Goal: Task Accomplishment & Management: Manage account settings

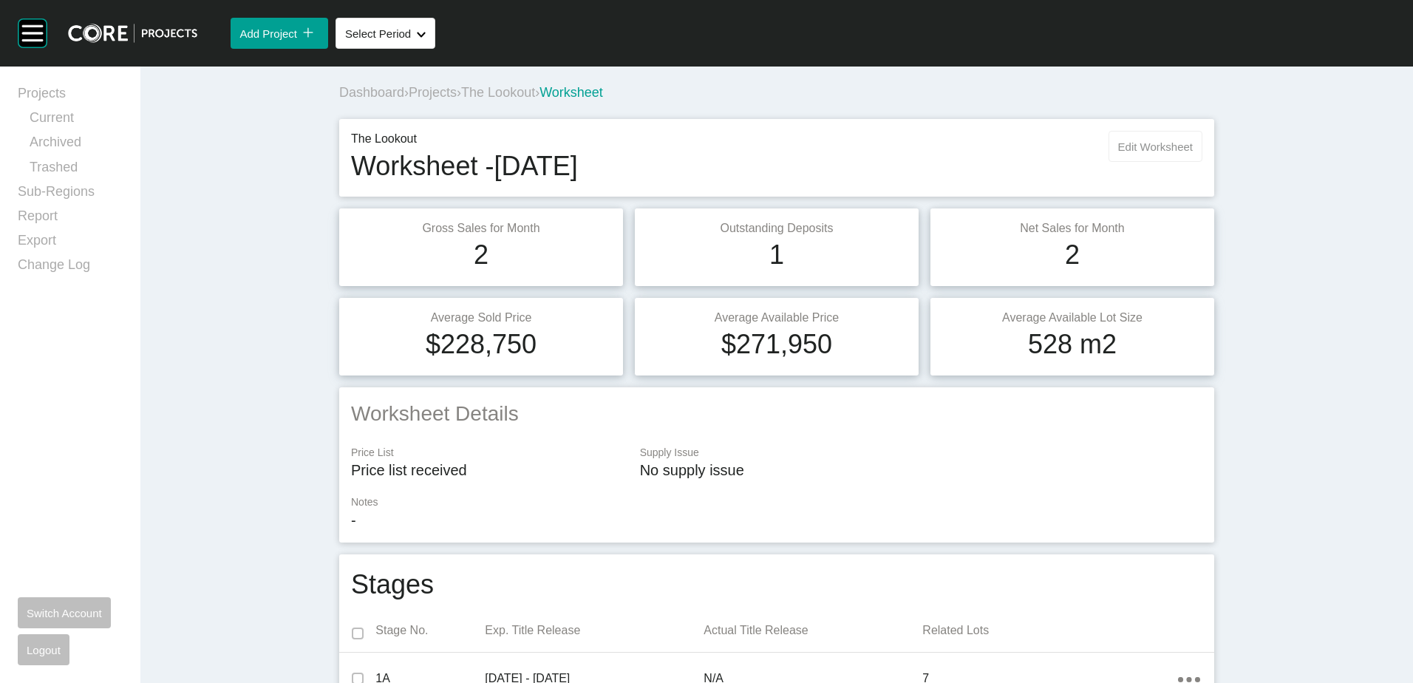
click at [1140, 150] on span "Edit Worksheet" at bounding box center [1155, 146] width 75 height 13
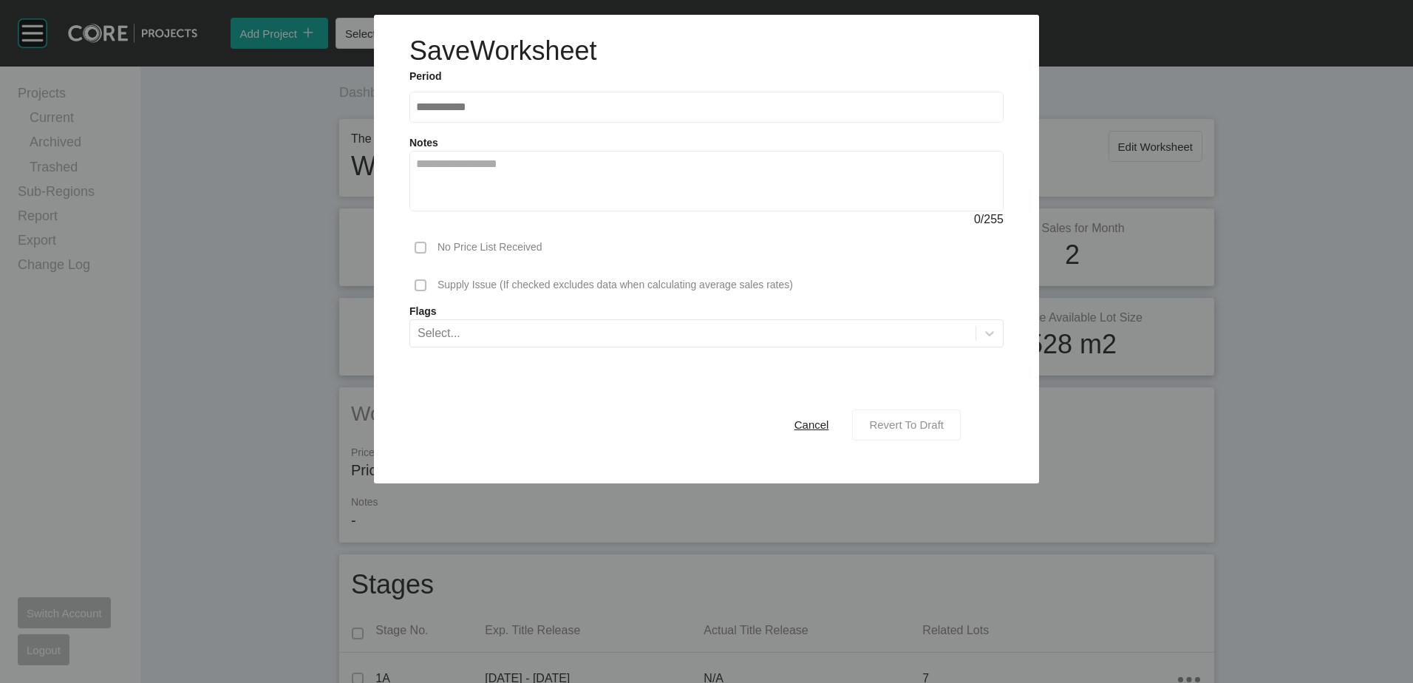
drag, startPoint x: 885, startPoint y: 428, endPoint x: 886, endPoint y: 420, distance: 7.4
click at [885, 423] on span "Revert To Draft" at bounding box center [906, 424] width 75 height 13
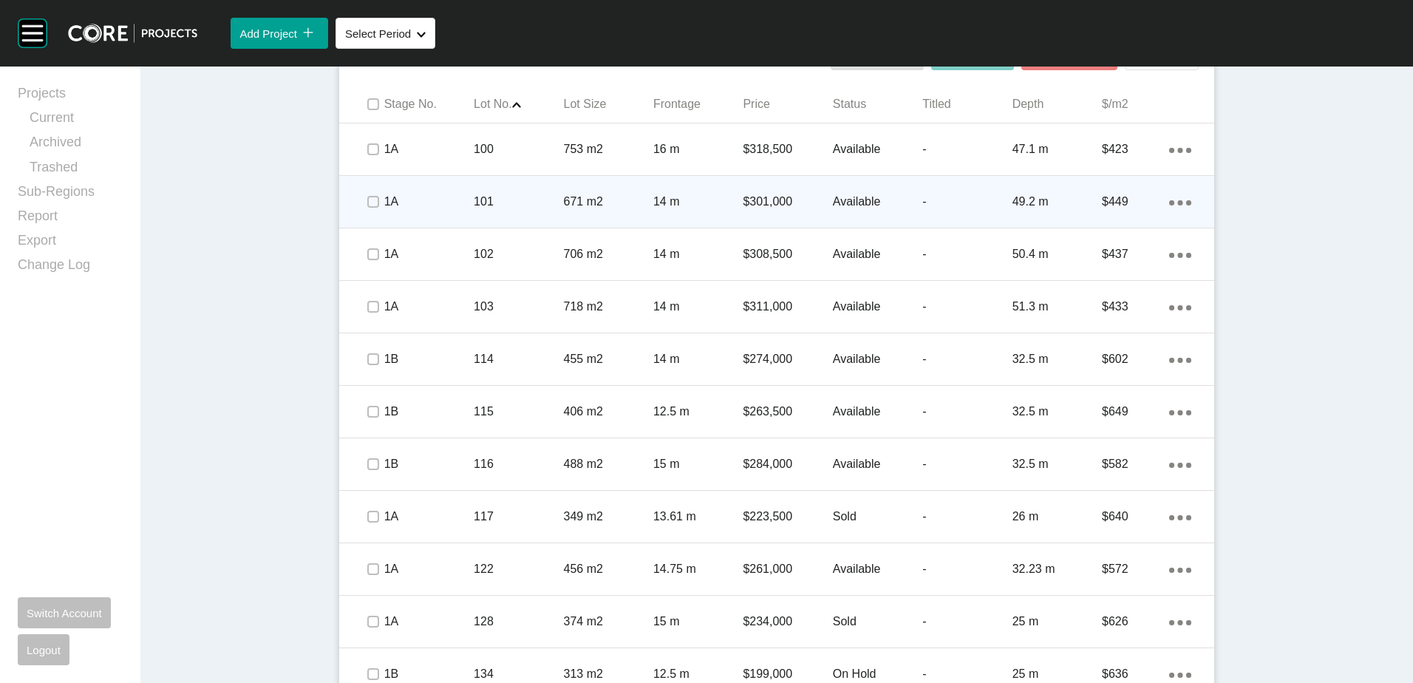
scroll to position [749, 0]
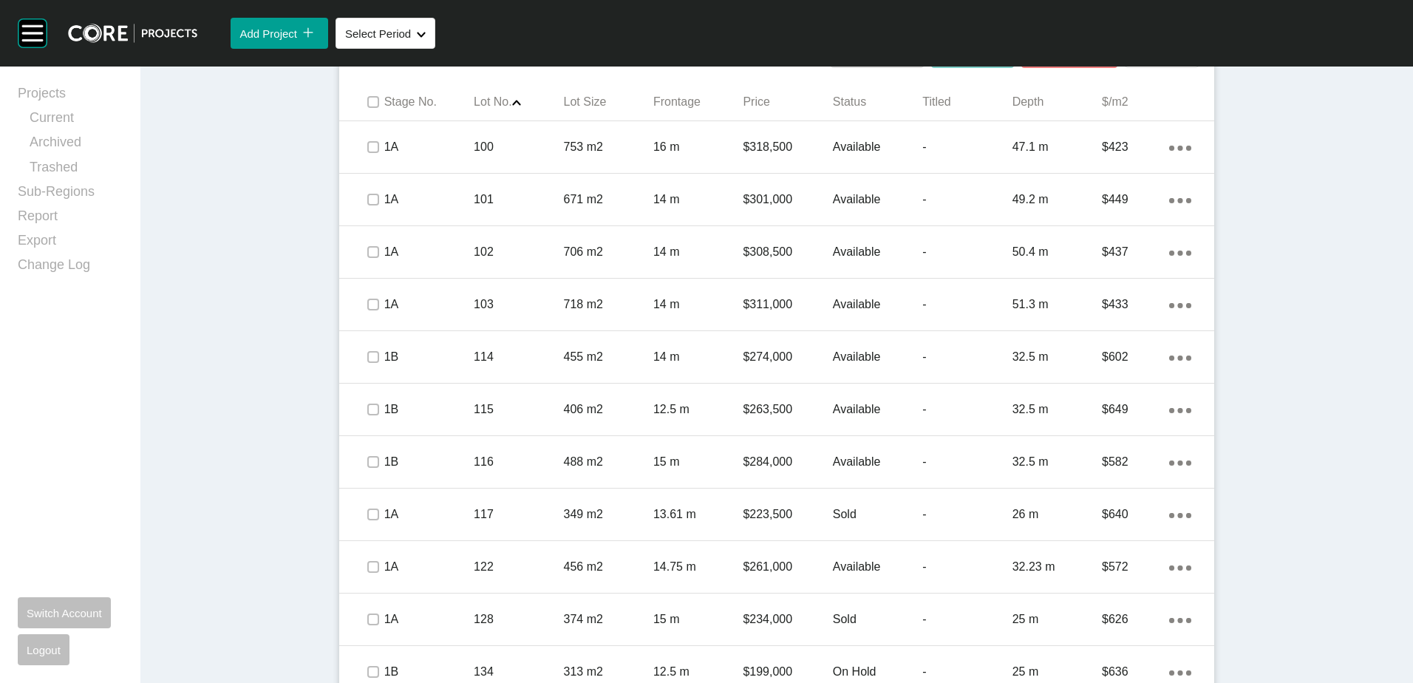
click at [290, 205] on div "Dashboard › Projects › The Lookout › Worksheet The Lookout Worksheet - [DATE] E…" at bounding box center [776, 37] width 1273 height 1440
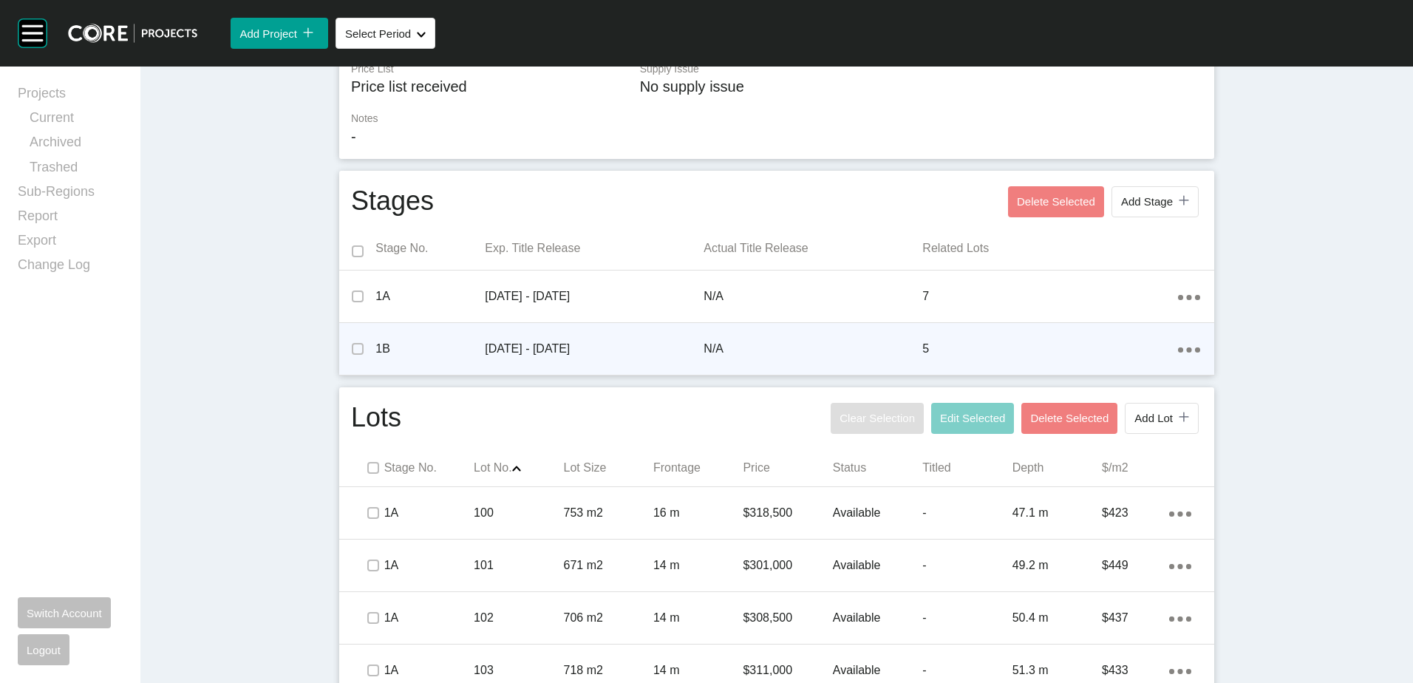
scroll to position [380, 0]
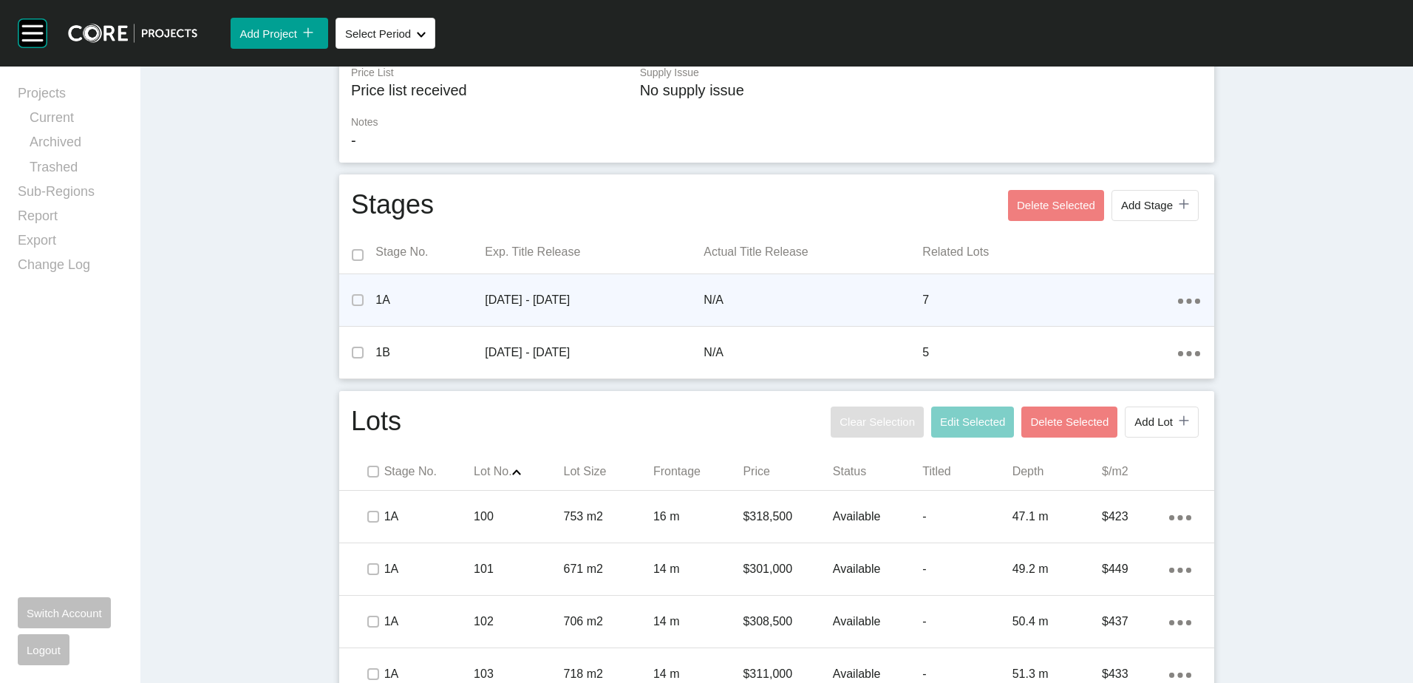
click at [1195, 301] on ellipse at bounding box center [1197, 301] width 5 height 5
click at [1124, 281] on link "Edit" at bounding box center [1130, 281] width 40 height 22
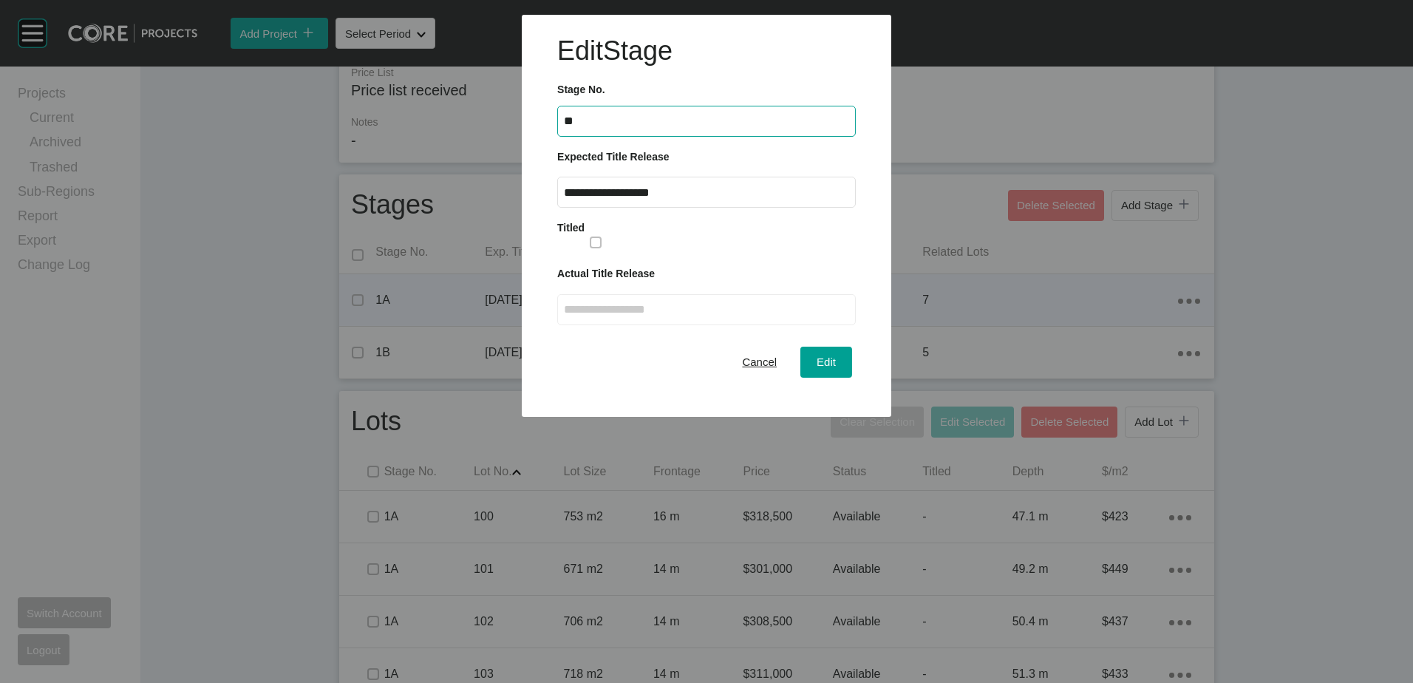
click at [673, 191] on input "**********" at bounding box center [706, 192] width 285 height 13
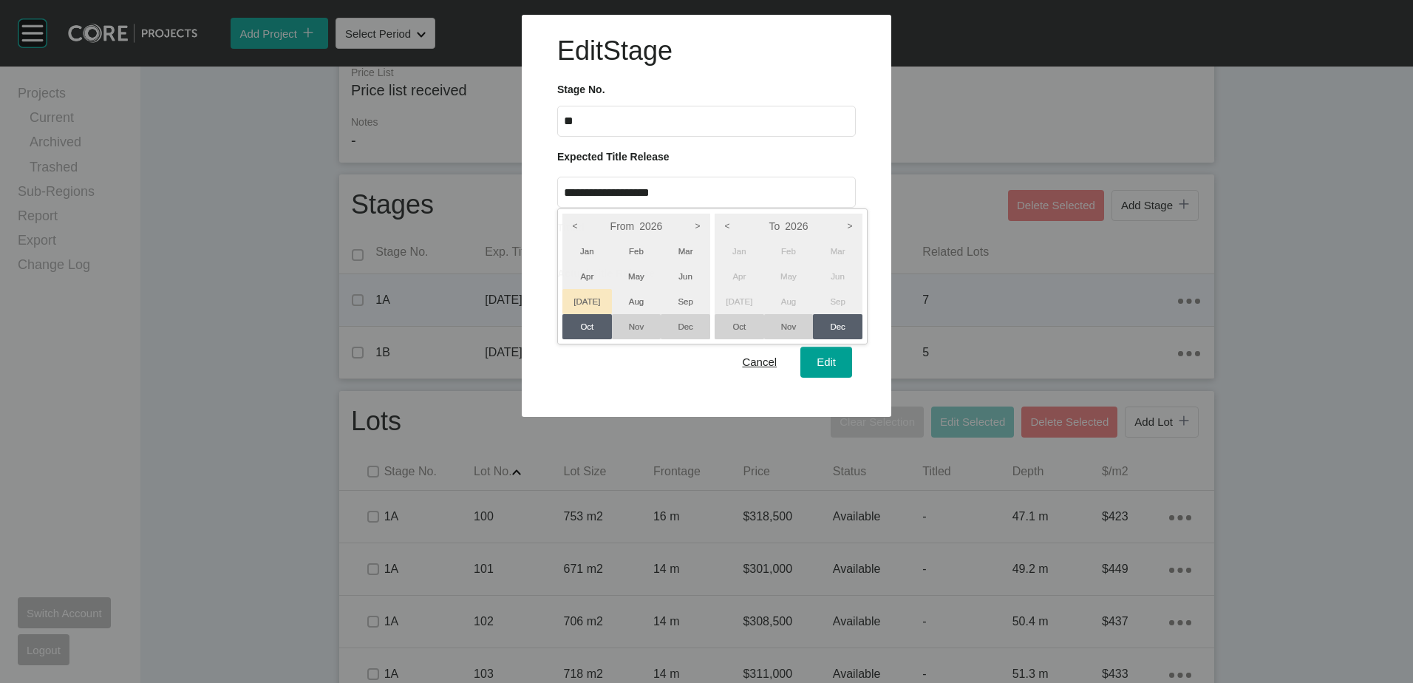
click at [585, 296] on li "[DATE]" at bounding box center [587, 301] width 50 height 25
click at [590, 278] on li "Apr" at bounding box center [587, 276] width 50 height 25
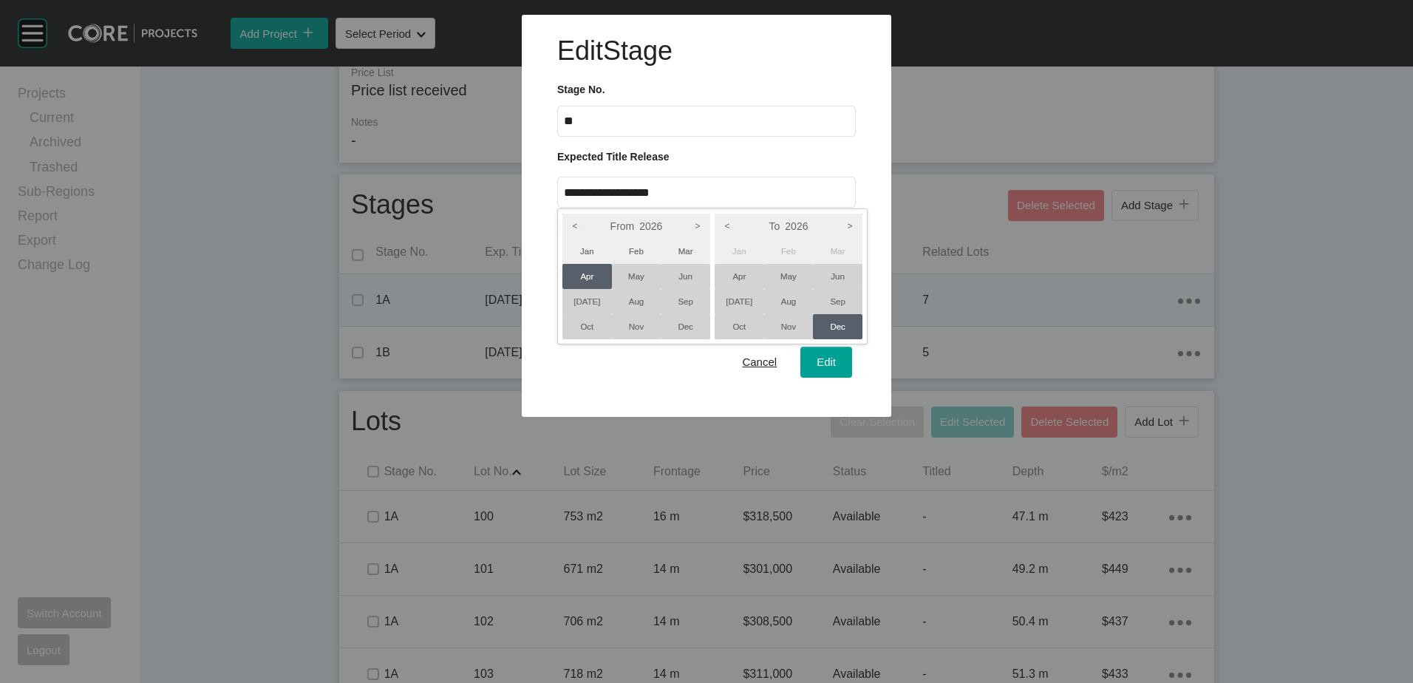
click at [695, 273] on li "Jun" at bounding box center [686, 276] width 50 height 25
click at [571, 273] on li "Apr" at bounding box center [587, 276] width 50 height 25
click at [843, 273] on li "Jun" at bounding box center [838, 276] width 50 height 25
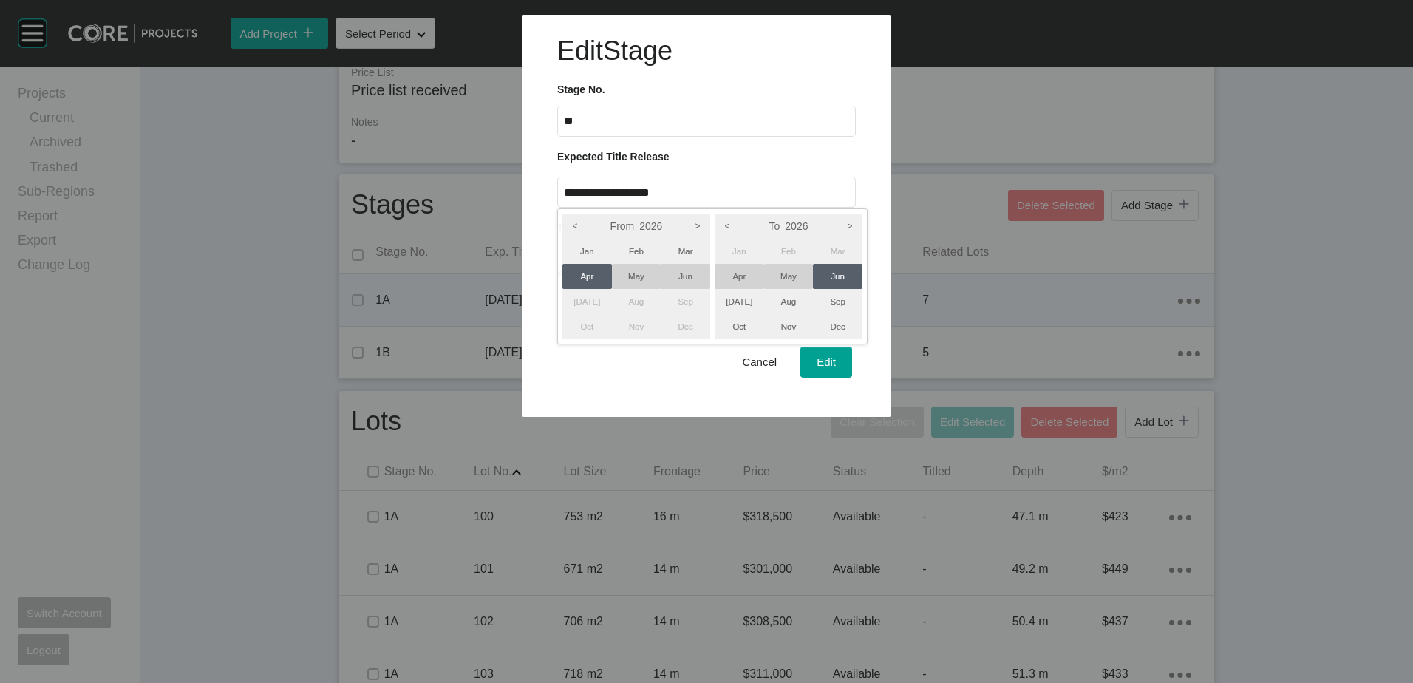
click at [831, 358] on div at bounding box center [706, 208] width 1413 height 417
type input "**********"
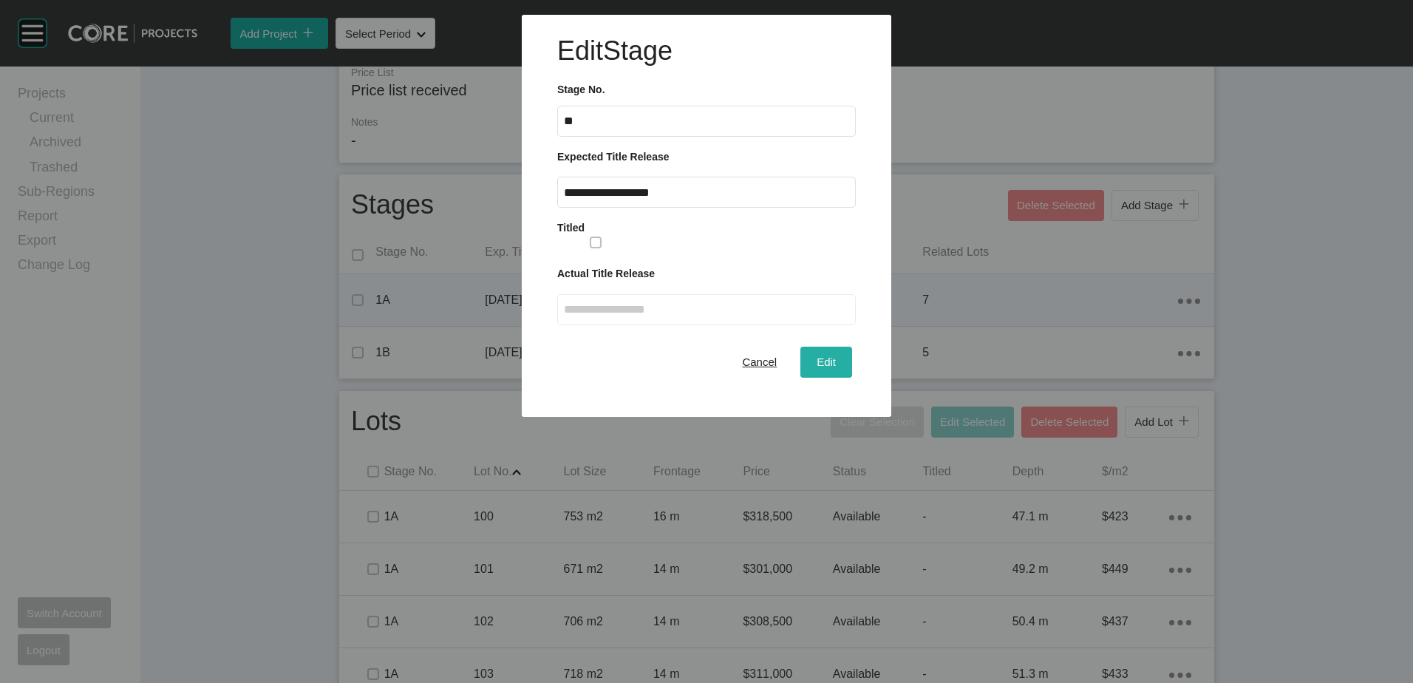
click at [829, 374] on button "Edit" at bounding box center [826, 362] width 52 height 31
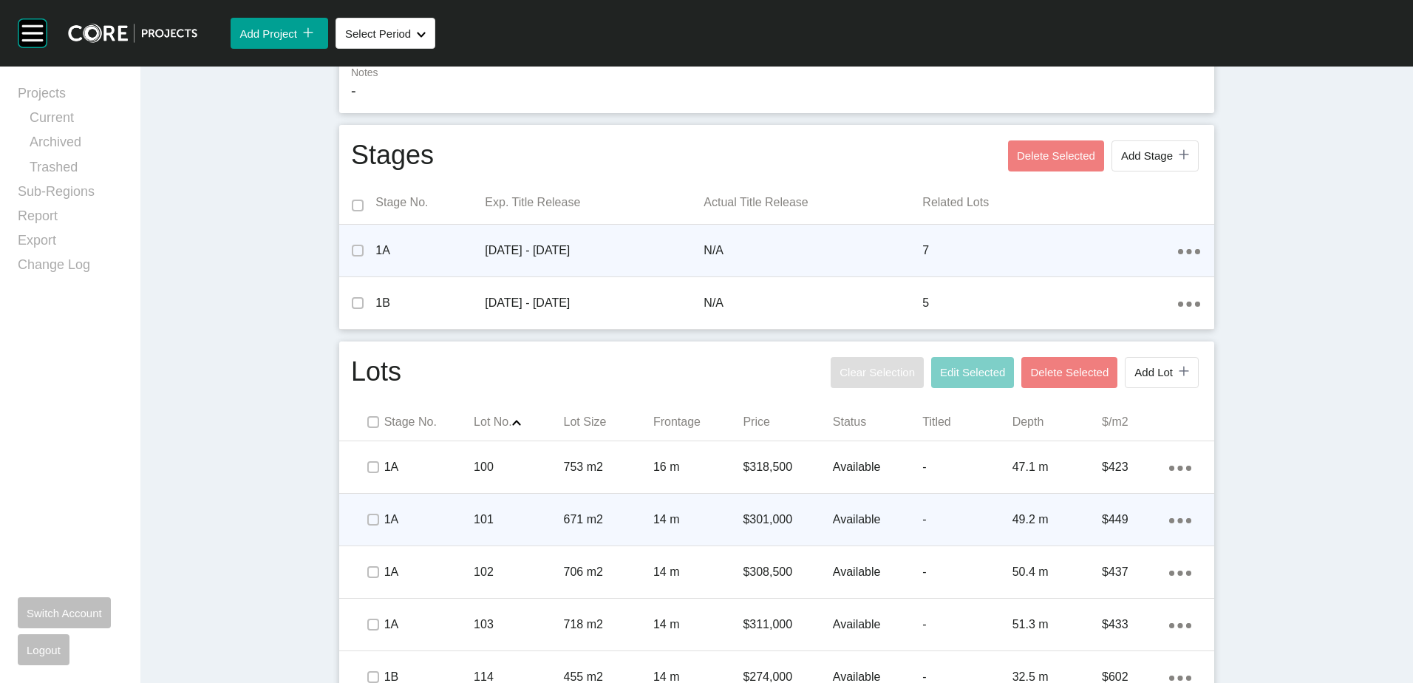
scroll to position [454, 0]
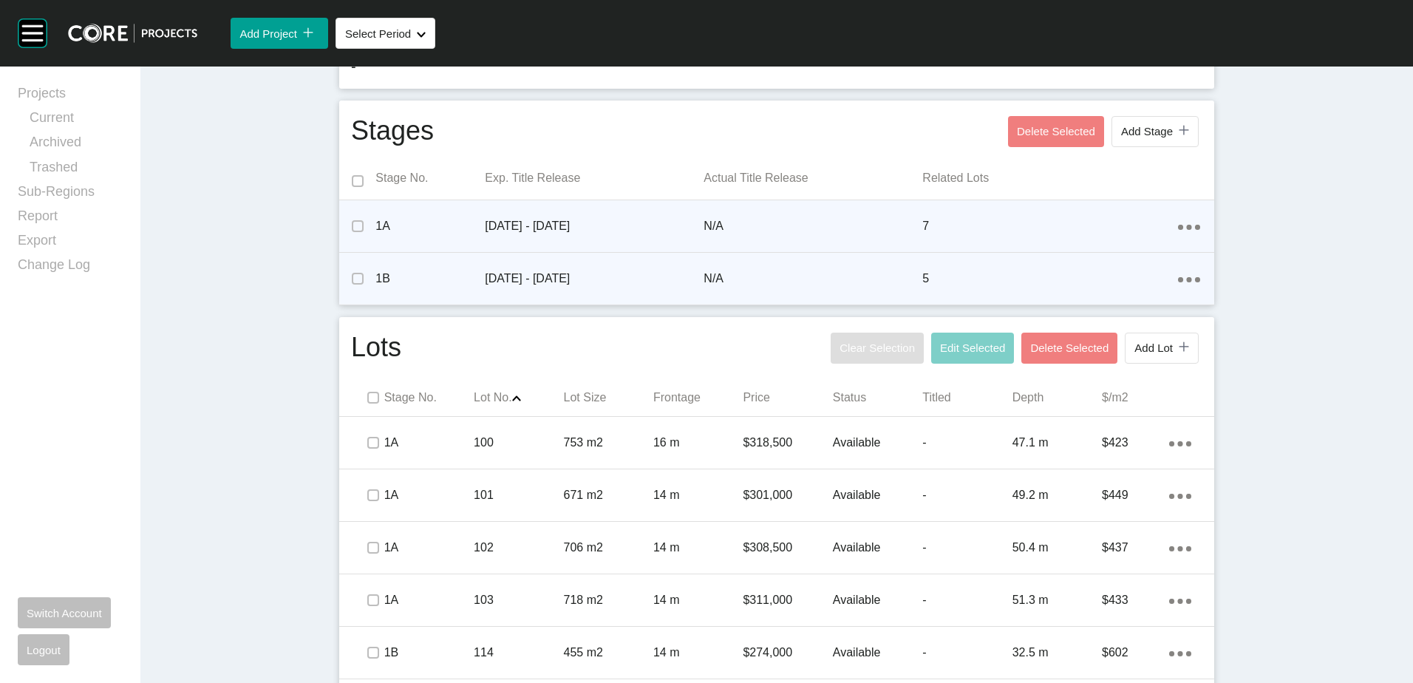
click at [1178, 278] on ellipse at bounding box center [1180, 279] width 5 height 5
click at [1115, 256] on link "Edit" at bounding box center [1130, 259] width 40 height 22
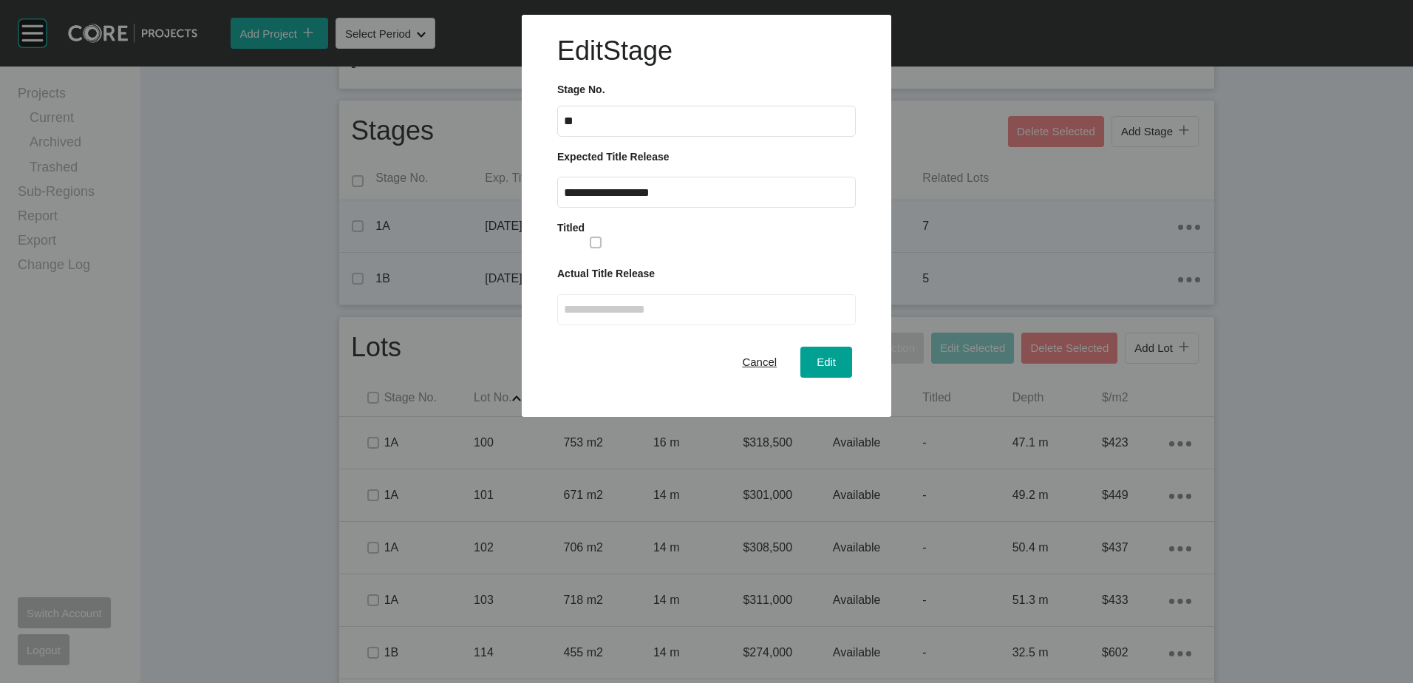
click at [640, 199] on input "**********" at bounding box center [706, 192] width 285 height 13
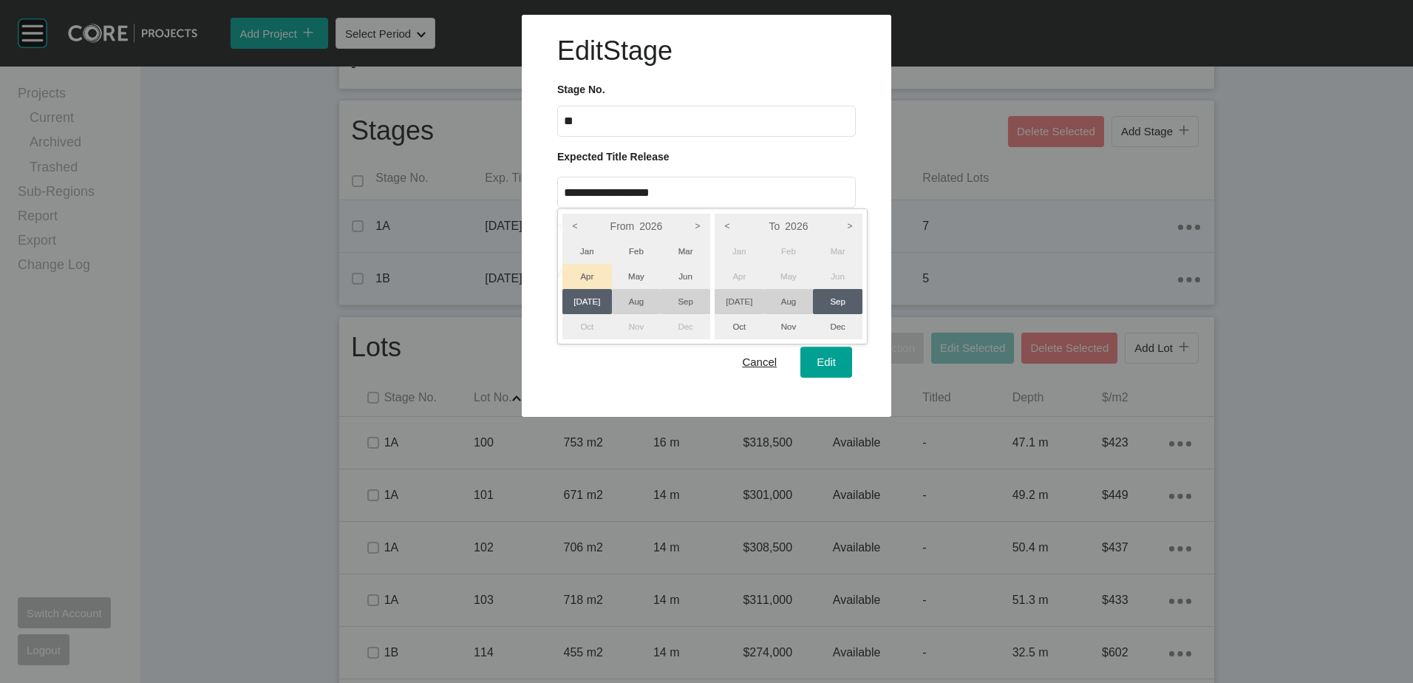
click at [592, 268] on li "Apr" at bounding box center [587, 276] width 50 height 25
click at [851, 267] on li "Jun" at bounding box center [838, 276] width 50 height 25
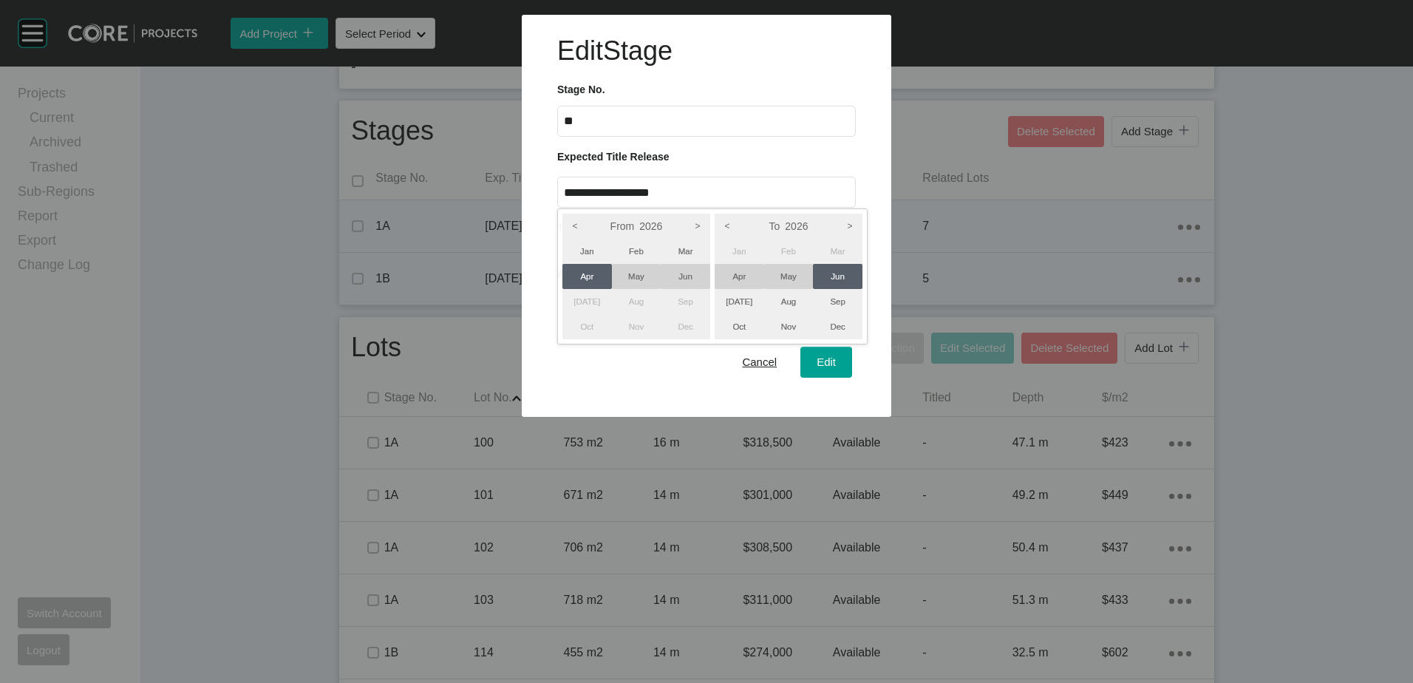
click at [834, 342] on div "From 2026 < > Jan Feb Mar Apr May Jun [DATE] Aug Sep Oct Nov Dec To 2026 < > Ja…" at bounding box center [712, 276] width 310 height 136
click at [834, 351] on div at bounding box center [706, 208] width 1413 height 417
type input "**********"
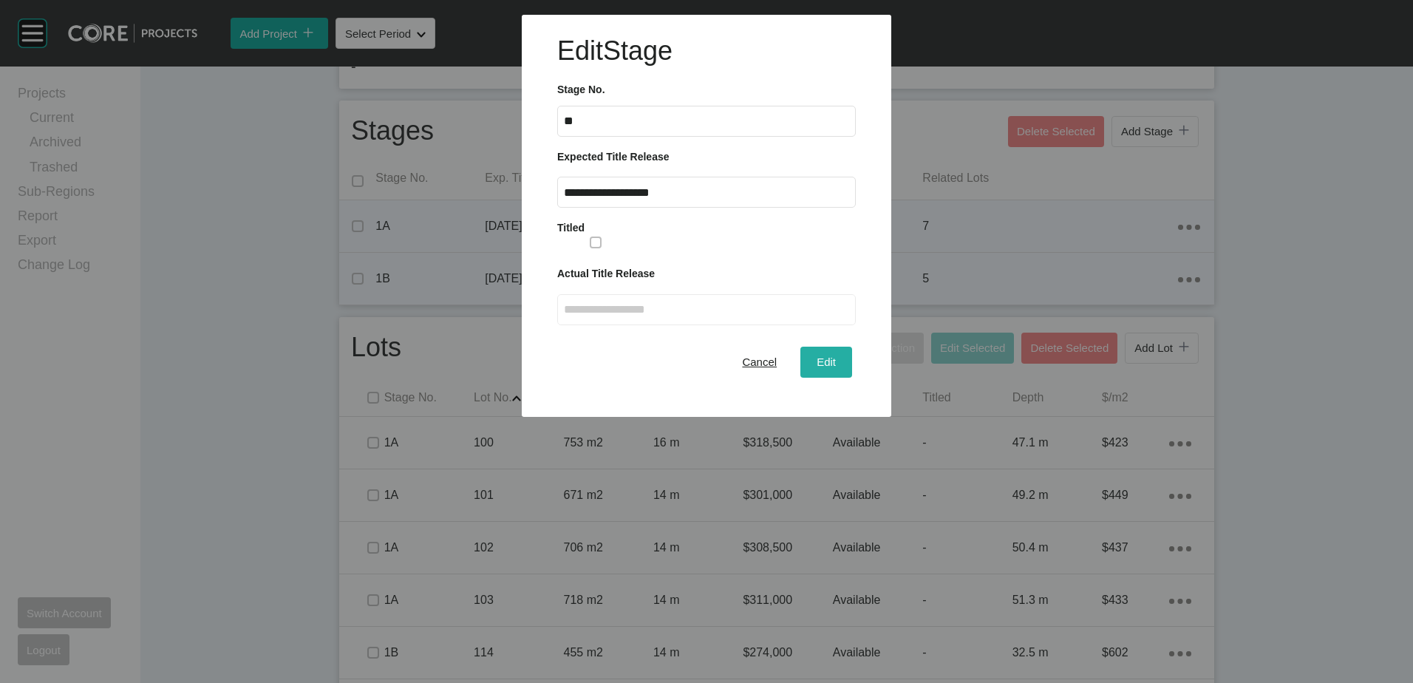
click at [831, 360] on span "Edit" at bounding box center [826, 361] width 19 height 13
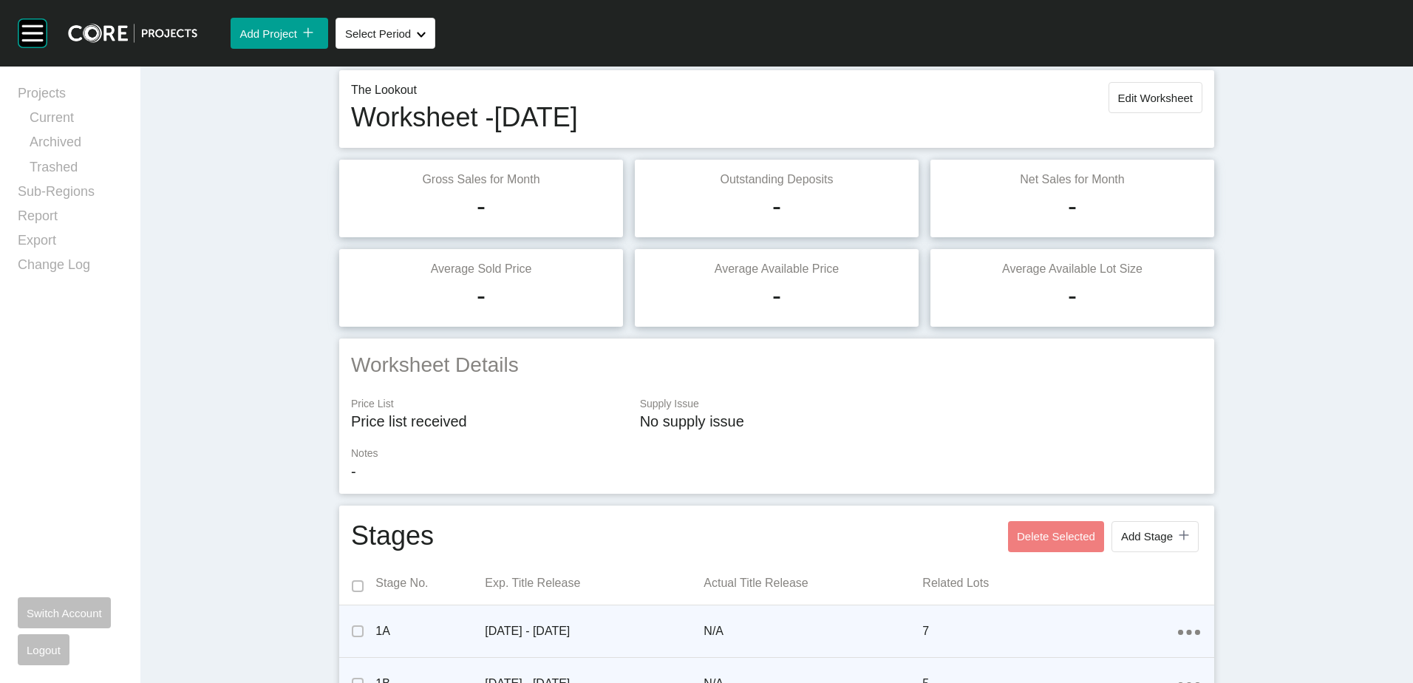
scroll to position [0, 0]
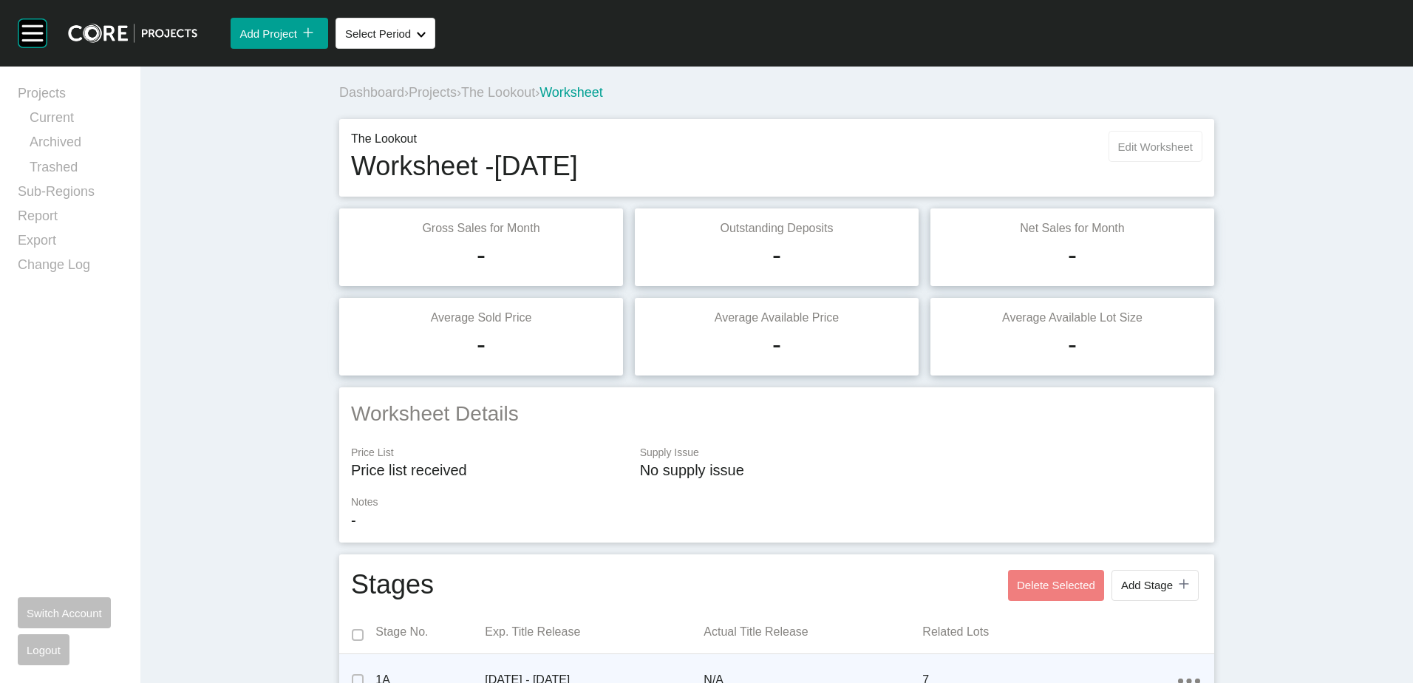
click at [1161, 151] on span "Edit Worksheet" at bounding box center [1155, 146] width 75 height 13
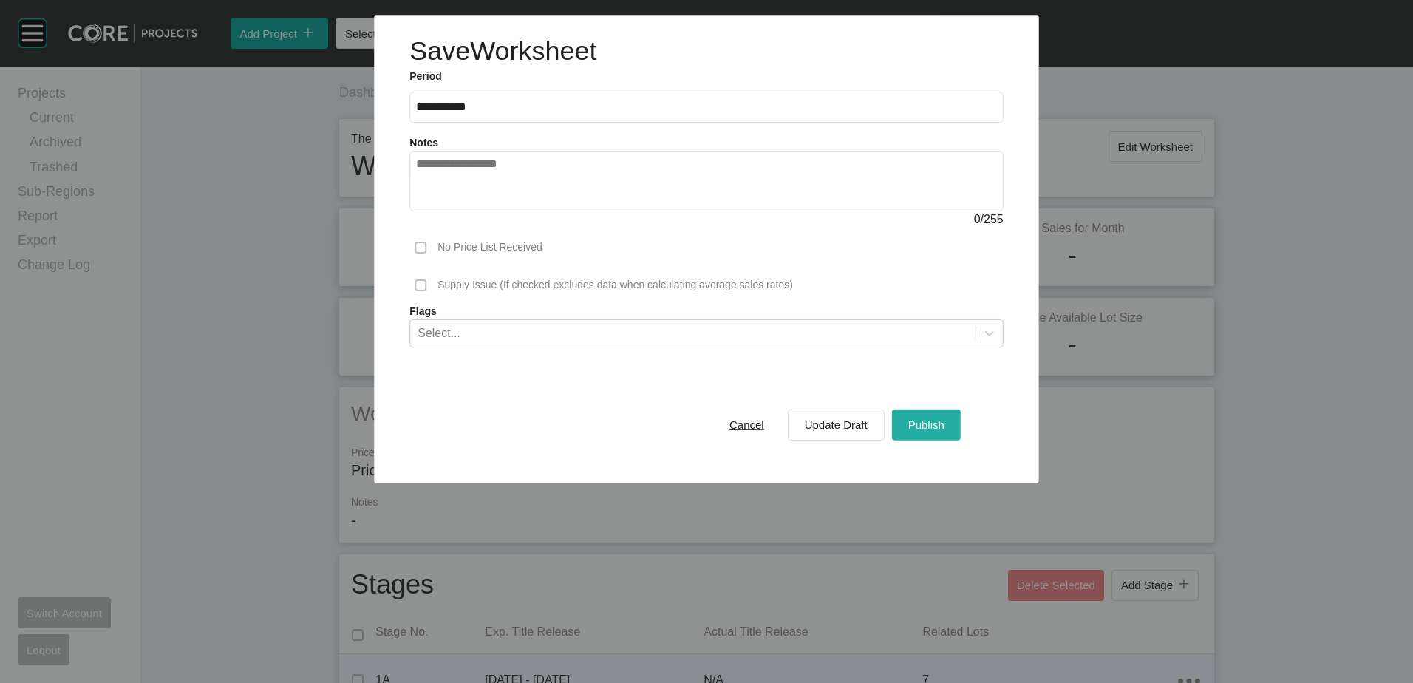
click at [905, 418] on button "Publish" at bounding box center [926, 424] width 69 height 31
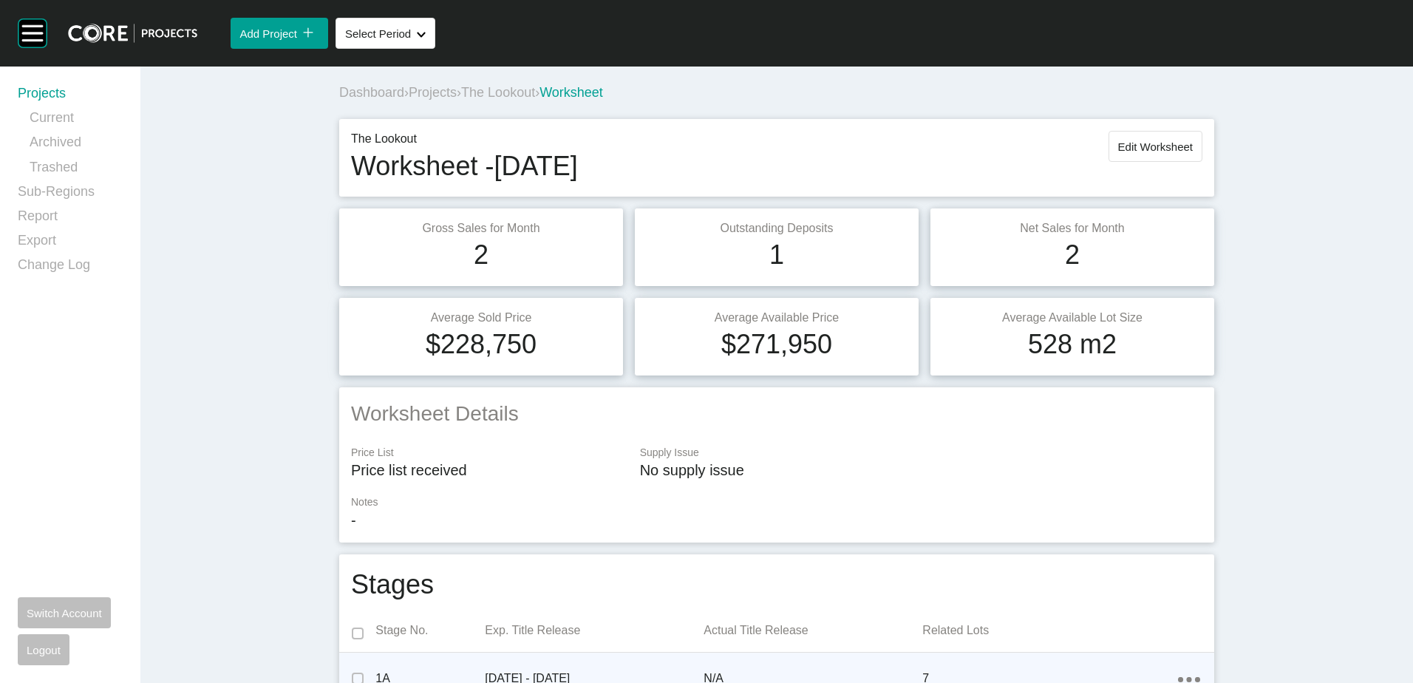
click at [73, 99] on link "Projects" at bounding box center [70, 96] width 105 height 24
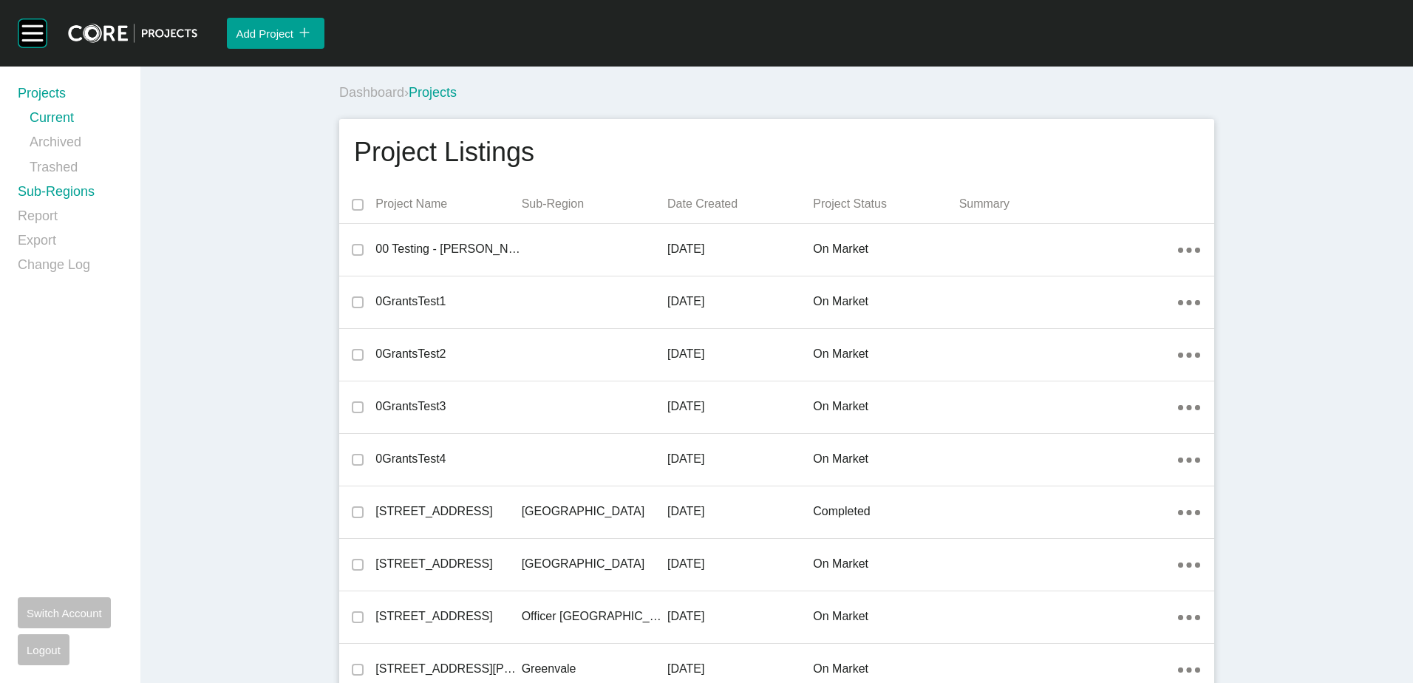
click at [66, 196] on link "Sub-Regions" at bounding box center [70, 195] width 105 height 24
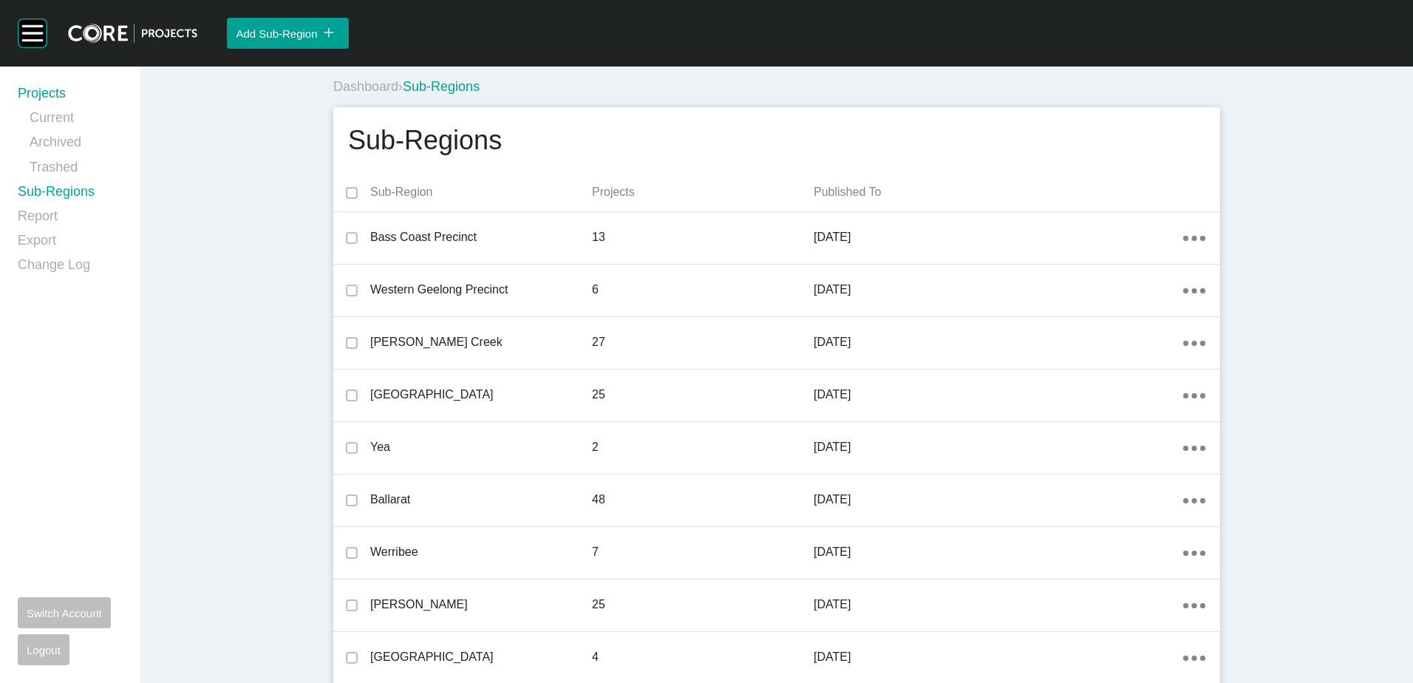
click at [56, 86] on link "Projects" at bounding box center [70, 96] width 105 height 24
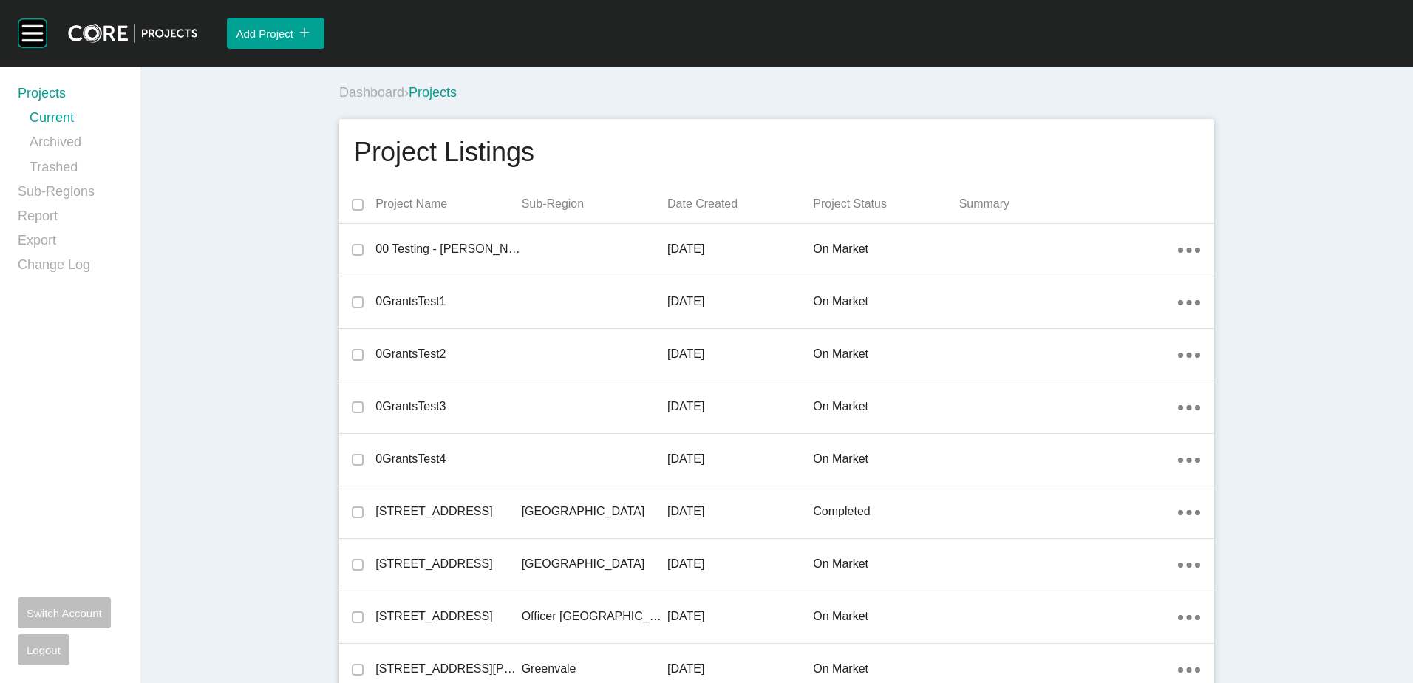
scroll to position [10559, 0]
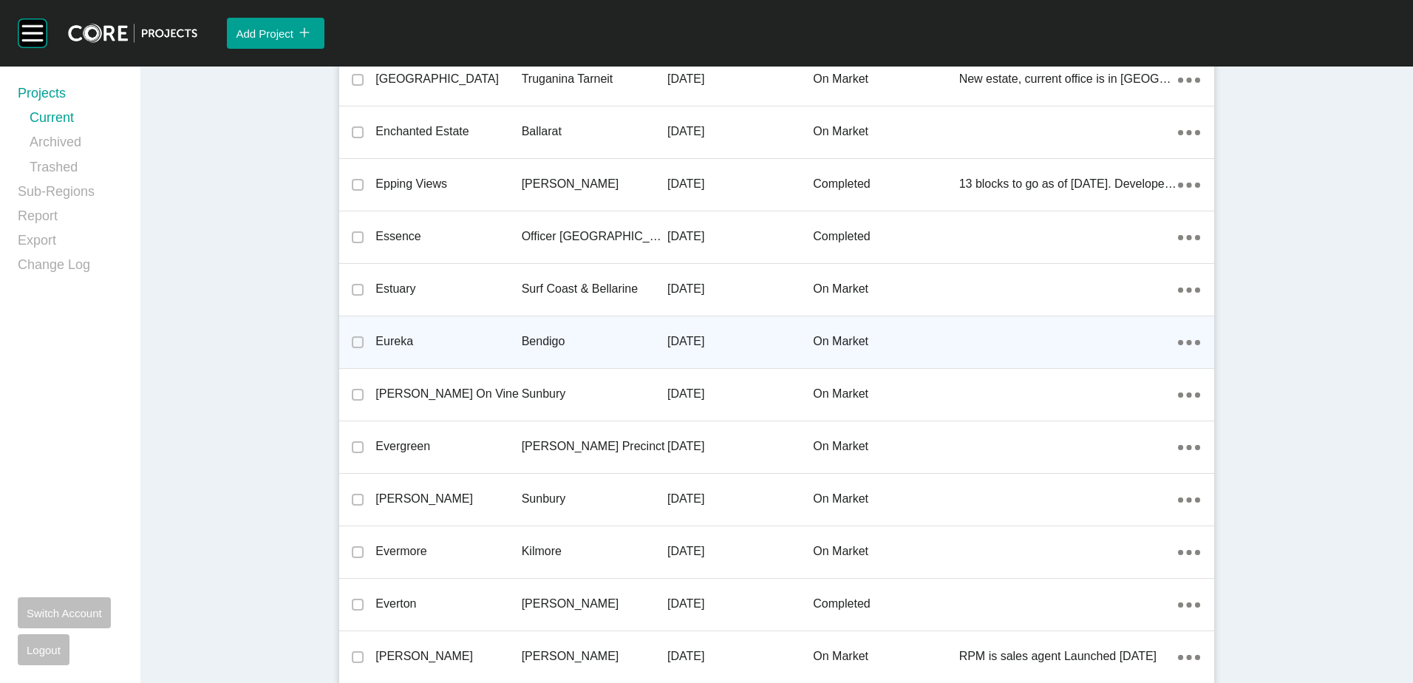
click at [599, 340] on p "Bendigo" at bounding box center [595, 341] width 146 height 16
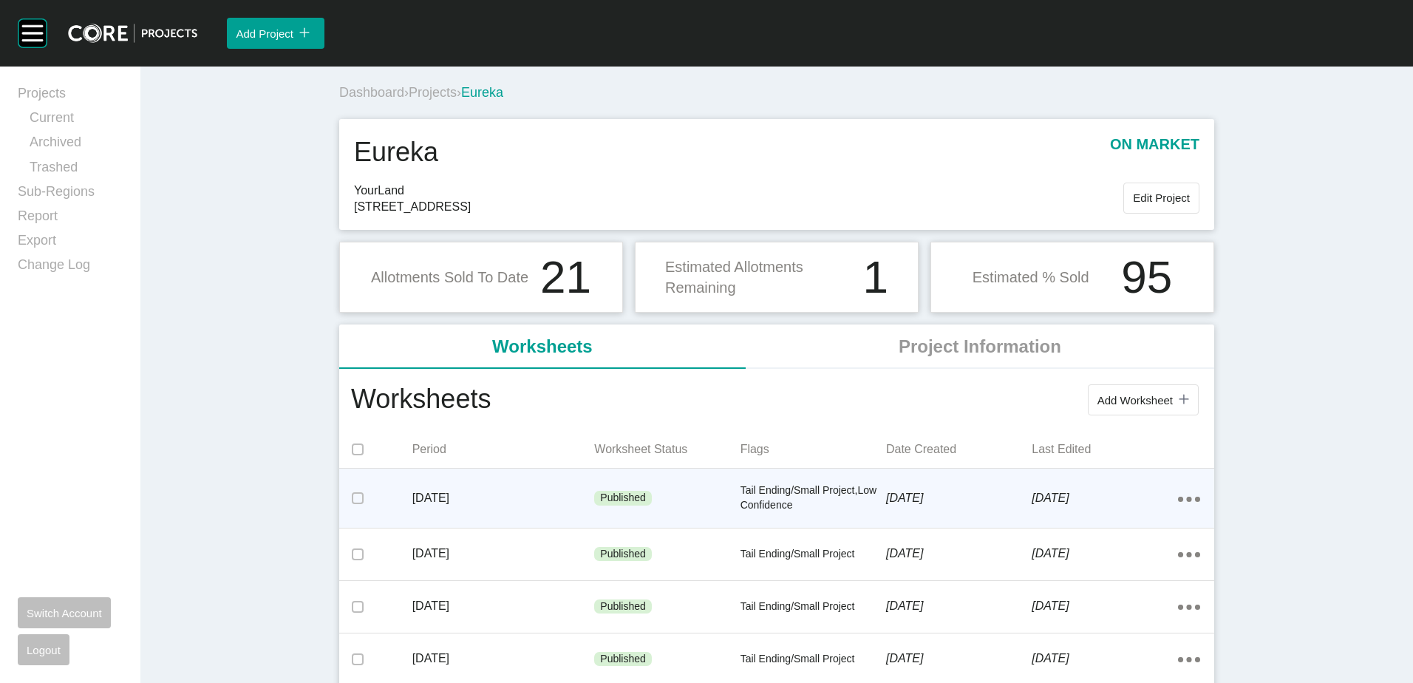
click at [828, 489] on p "Tail Ending/Small Project,Low Confidence" at bounding box center [813, 497] width 146 height 29
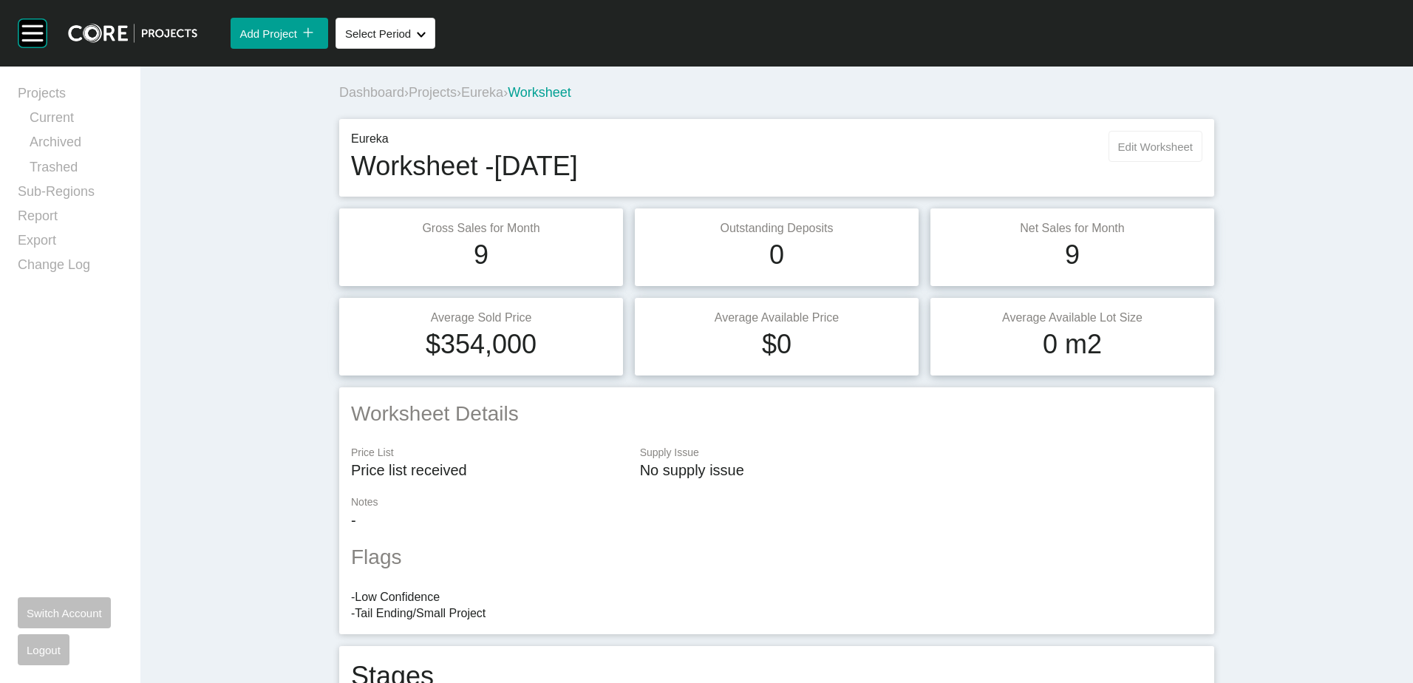
click at [1142, 154] on button "Edit Worksheet" at bounding box center [1155, 146] width 94 height 31
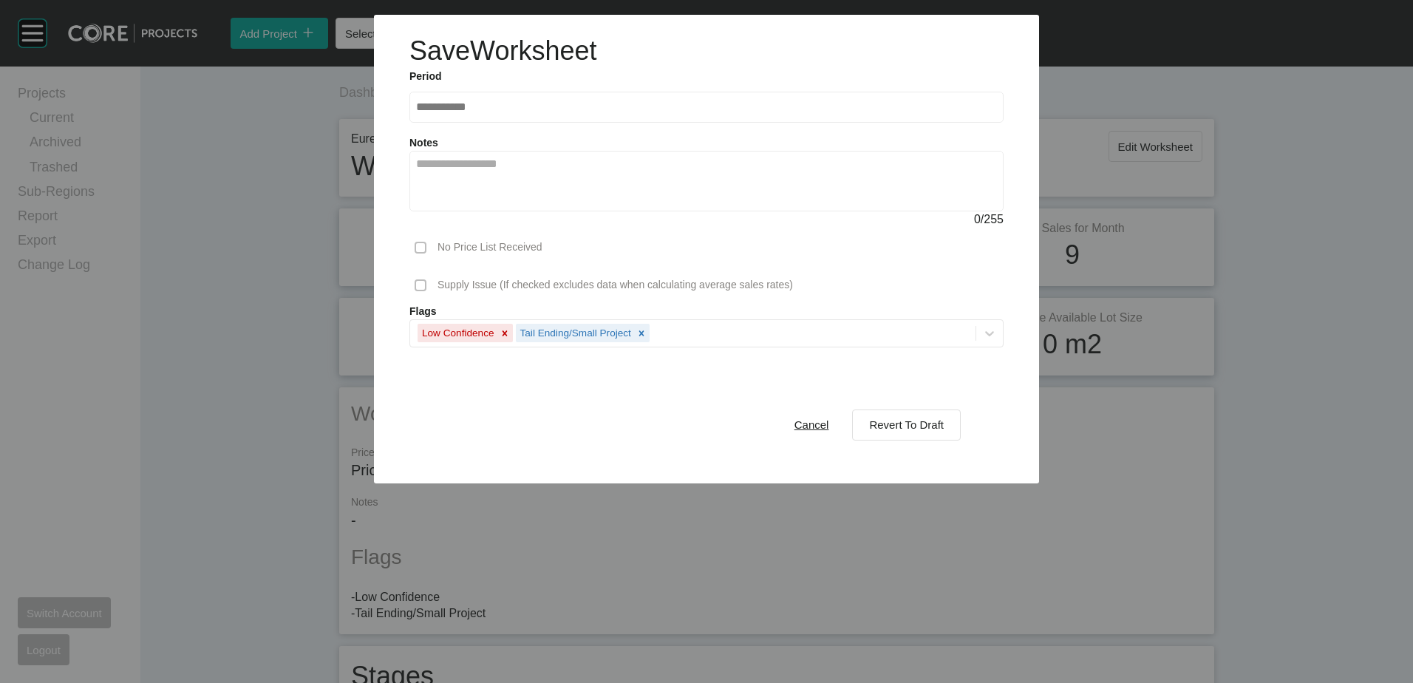
drag, startPoint x: 899, startPoint y: 425, endPoint x: 966, endPoint y: 424, distance: 67.3
click at [900, 425] on span "Revert To Draft" at bounding box center [906, 424] width 75 height 13
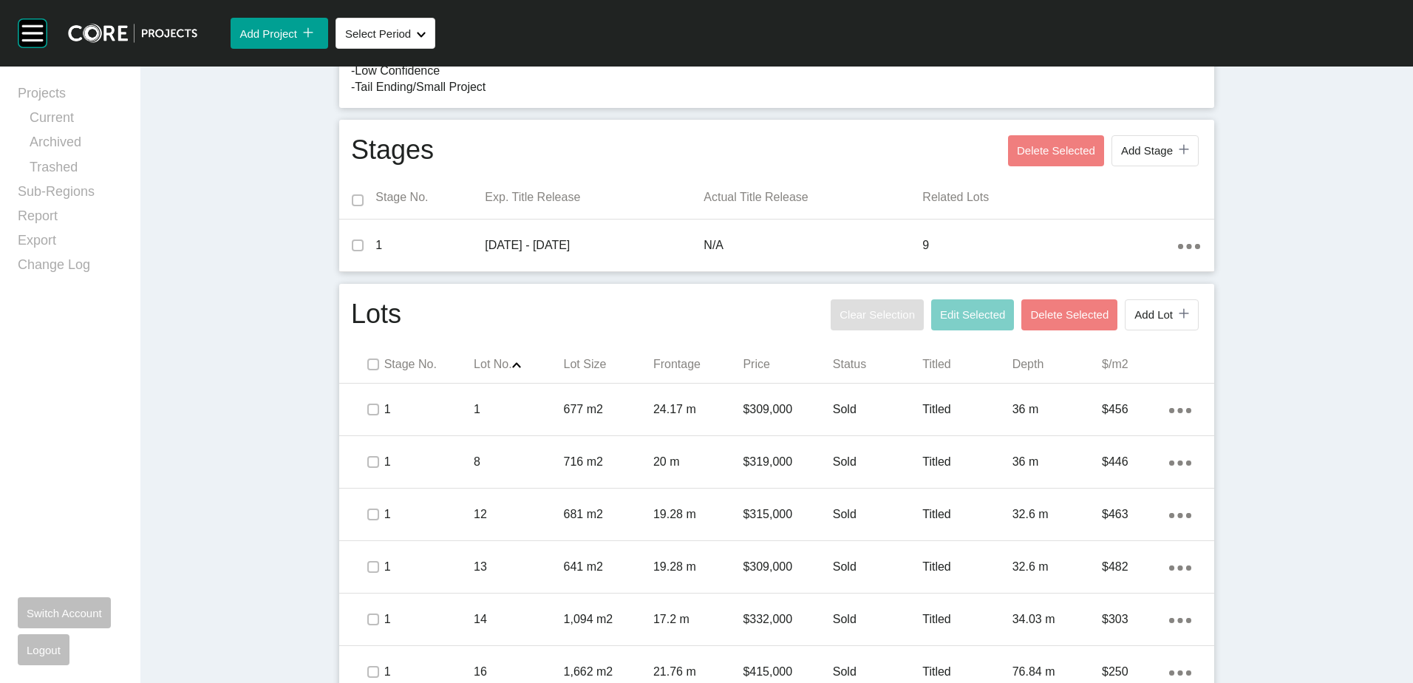
scroll to position [591, 0]
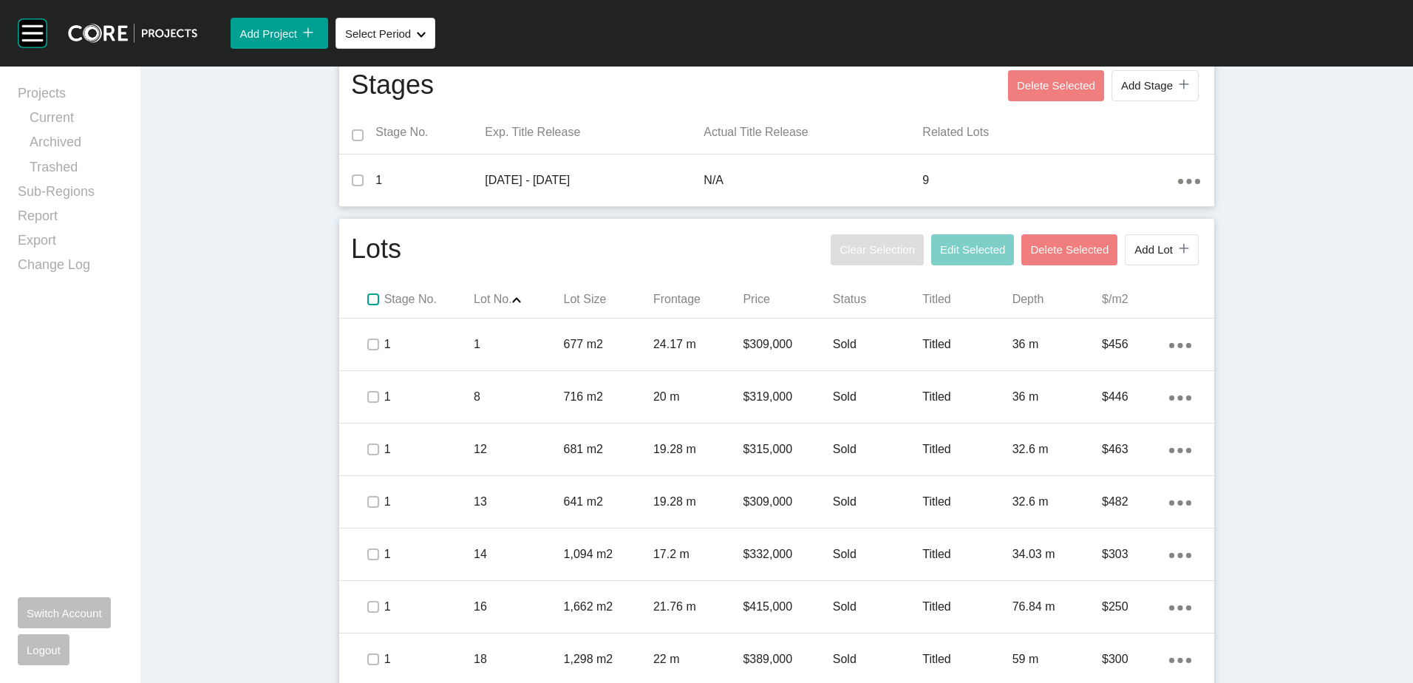
click at [367, 301] on label at bounding box center [373, 299] width 12 height 12
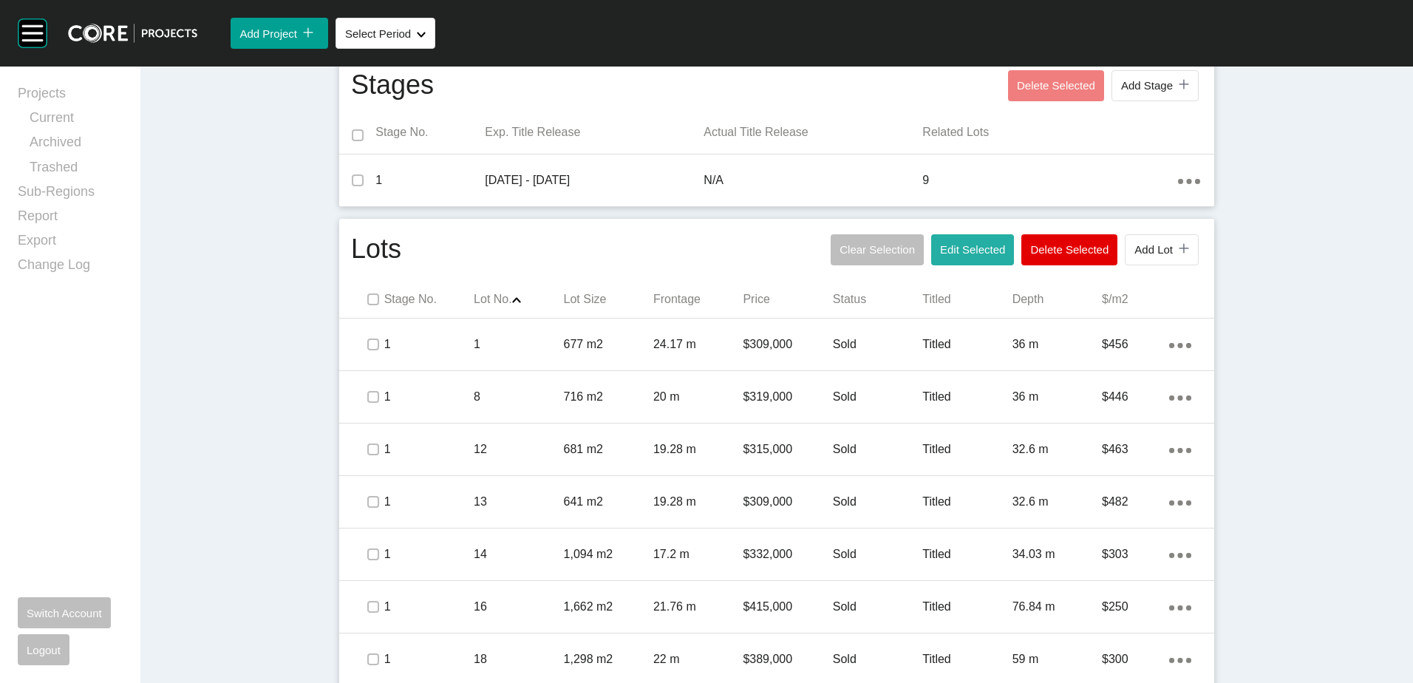
click at [957, 249] on span "Edit Selected" at bounding box center [972, 249] width 65 height 13
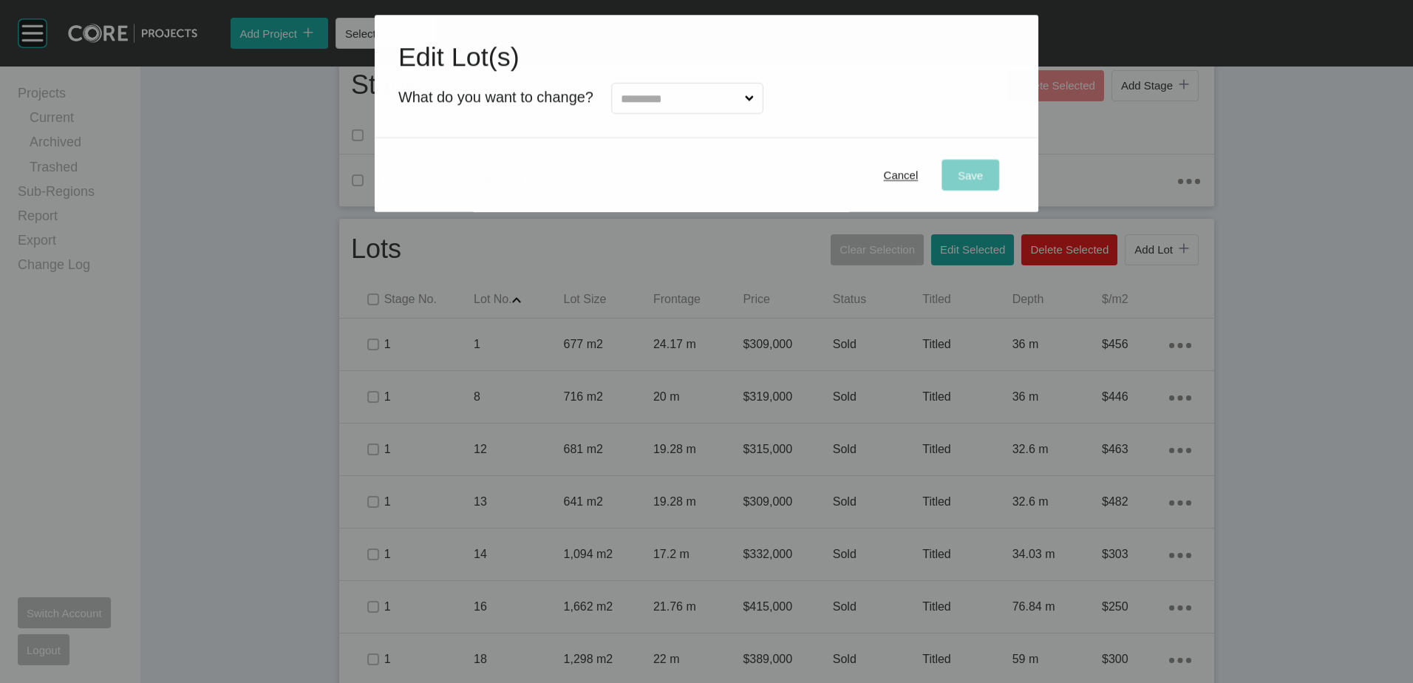
drag, startPoint x: 685, startPoint y: 111, endPoint x: 684, endPoint y: 120, distance: 8.9
click at [685, 114] on label at bounding box center [687, 98] width 152 height 31
click at [685, 113] on input "text" at bounding box center [680, 99] width 124 height 30
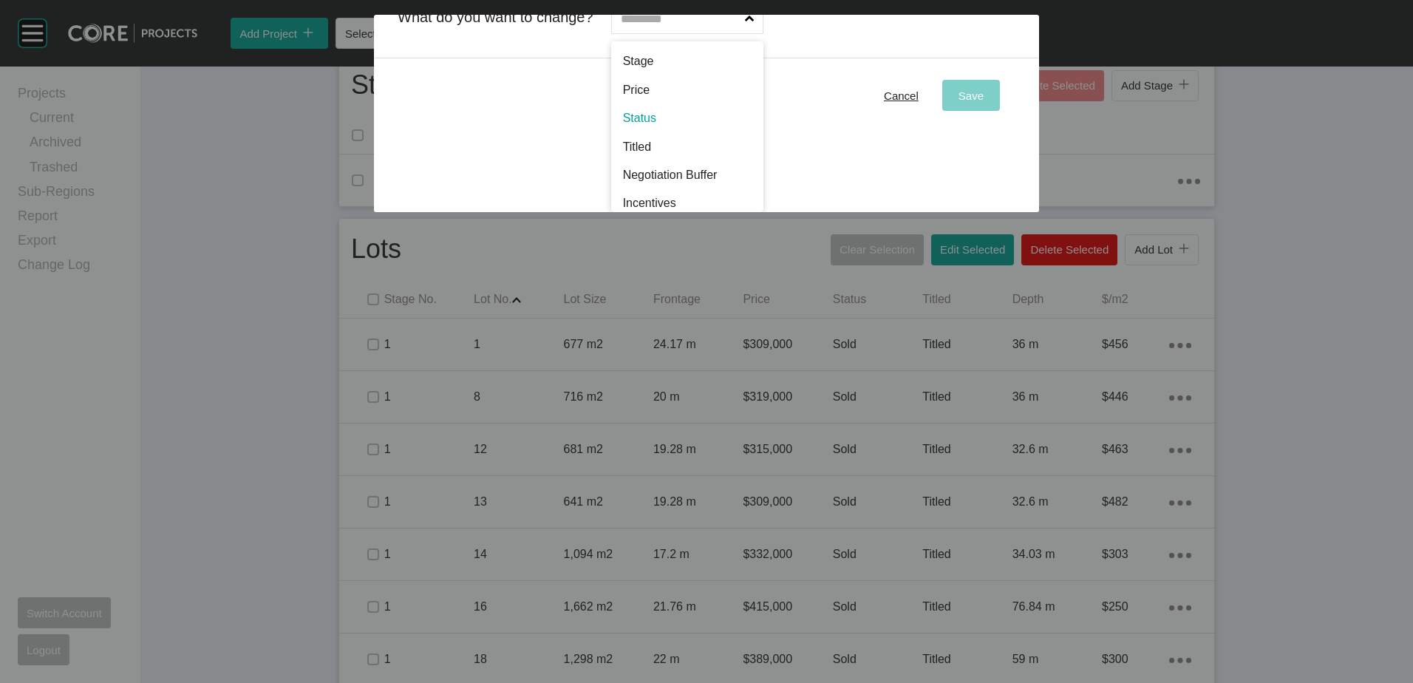
scroll to position [0, 0]
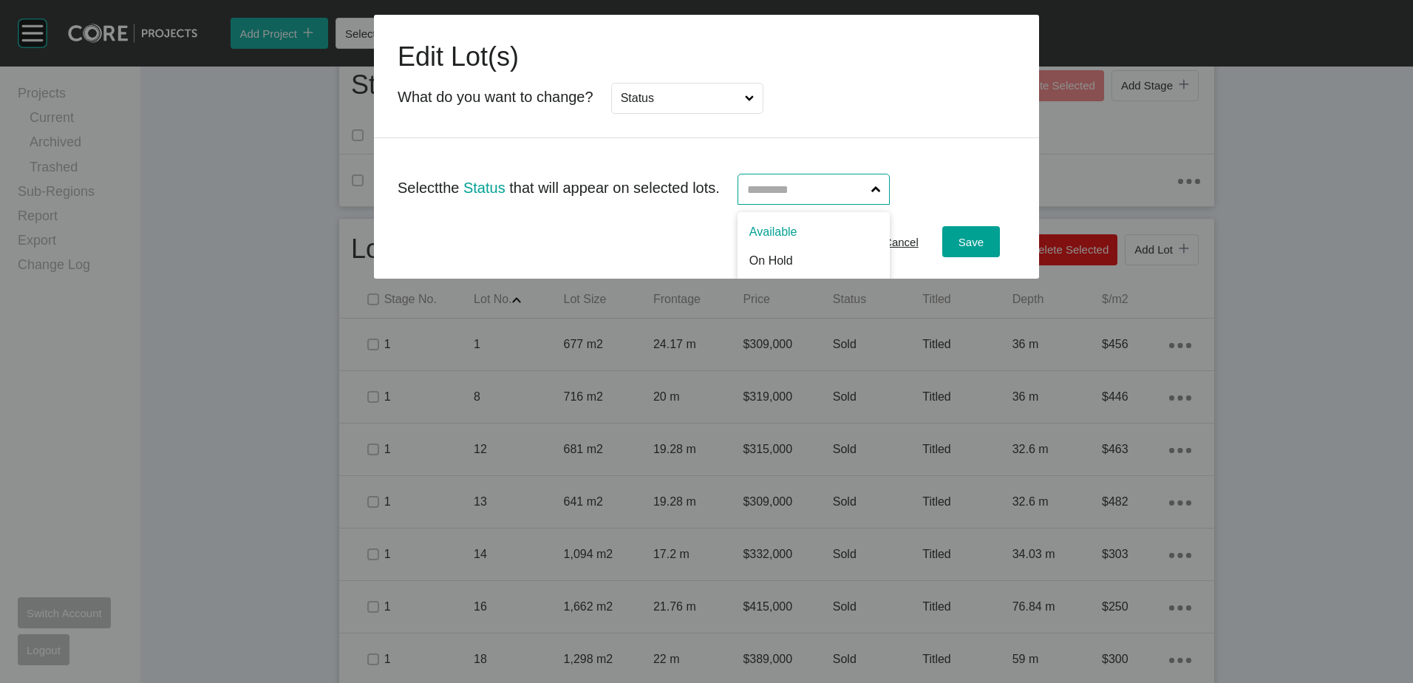
click at [855, 191] on input "text" at bounding box center [806, 189] width 124 height 30
click at [963, 239] on span "Save" at bounding box center [970, 242] width 25 height 13
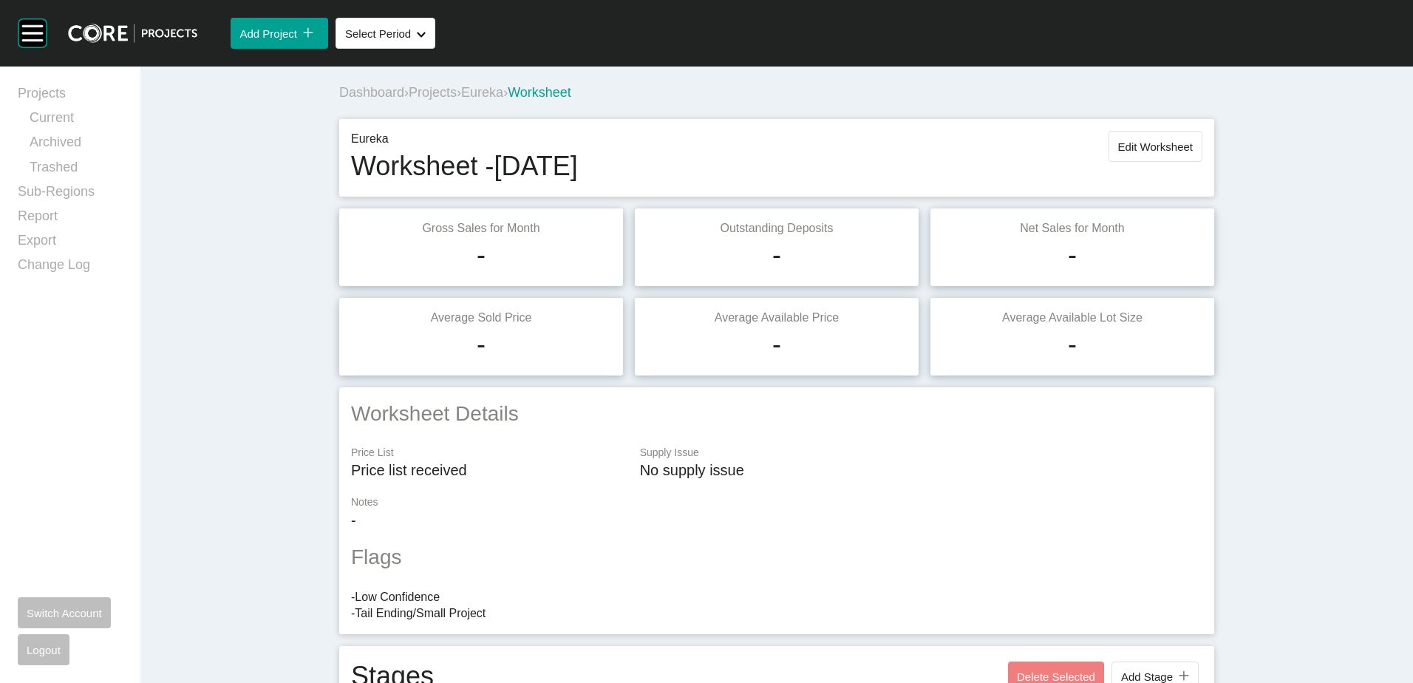
click at [1155, 167] on div "Eureka Worksheet - [DATE] Edit Worksheet" at bounding box center [776, 158] width 851 height 54
click at [1140, 148] on span "Edit Worksheet" at bounding box center [1155, 146] width 75 height 13
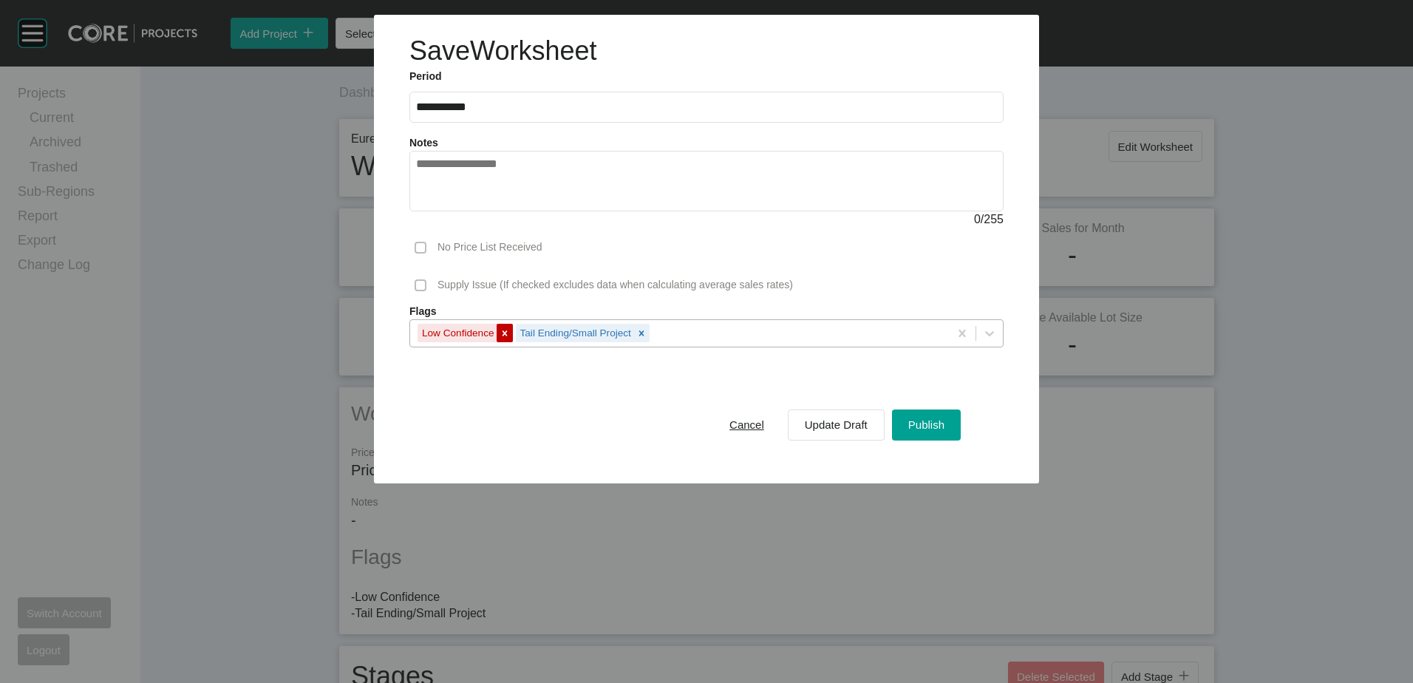
click at [498, 332] on div at bounding box center [505, 333] width 16 height 18
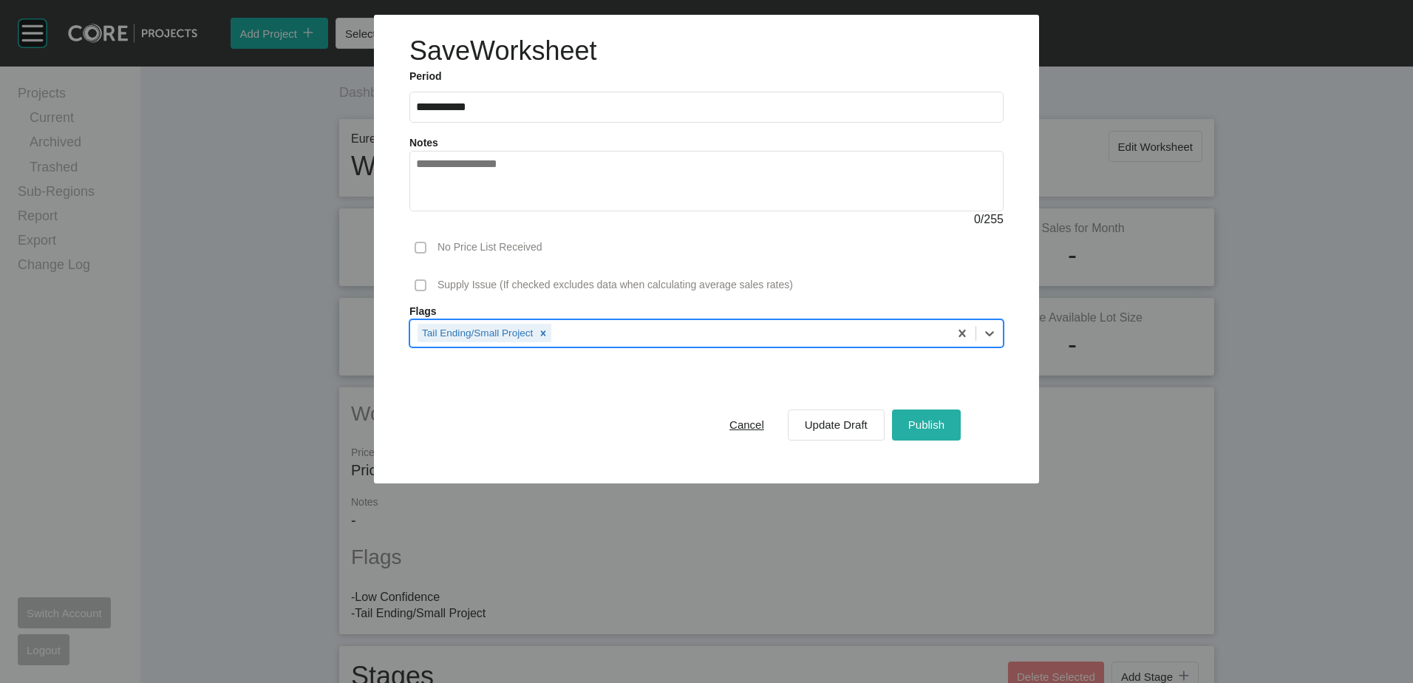
click at [918, 416] on div "Publish" at bounding box center [927, 425] width 44 height 20
